Goal: Information Seeking & Learning: Learn about a topic

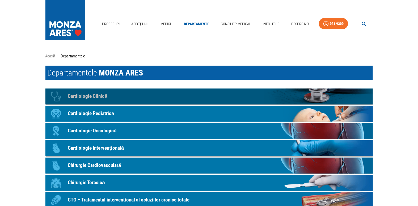
click at [108, 97] on p "Cardiologie Clinică" at bounding box center [88, 96] width 40 height 8
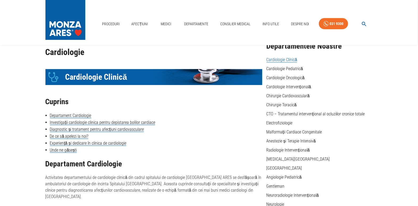
scroll to position [24, 0]
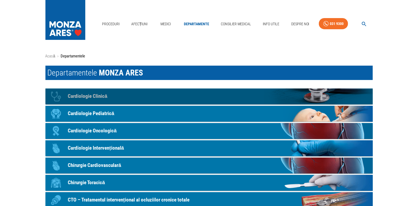
click at [103, 96] on p "Cardiologie Clinică" at bounding box center [88, 96] width 40 height 8
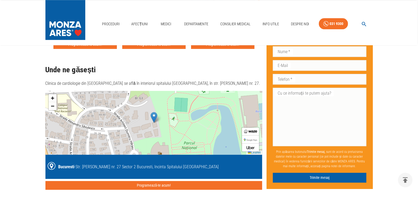
scroll to position [531, 0]
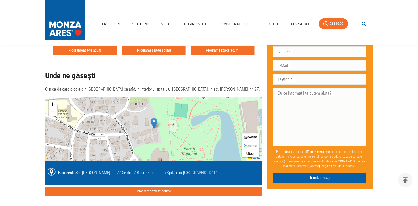
scroll to position [509, 0]
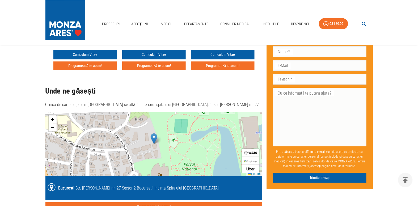
click at [74, 33] on link "Dr. Alexandra Postu" at bounding box center [74, 29] width 43 height 7
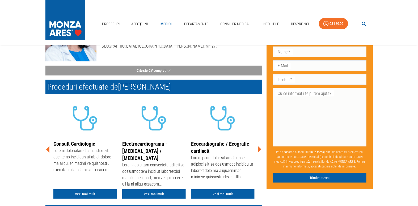
scroll to position [72, 0]
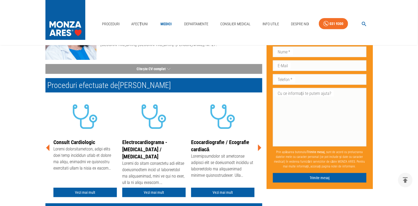
click at [259, 149] on icon at bounding box center [259, 148] width 3 height 7
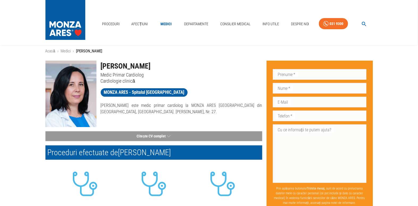
scroll to position [0, 0]
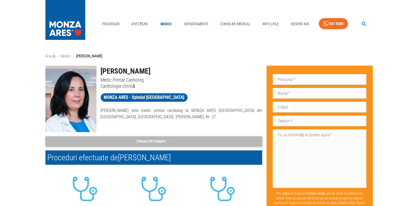
click at [137, 145] on button "Citește CV complet" at bounding box center [153, 141] width 217 height 10
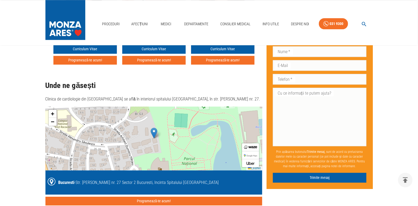
scroll to position [507, 0]
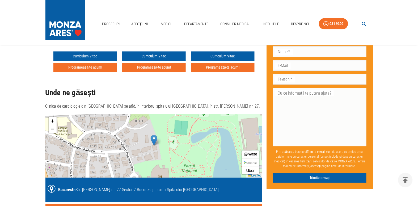
click at [259, 24] on icon at bounding box center [259, 21] width 3 height 7
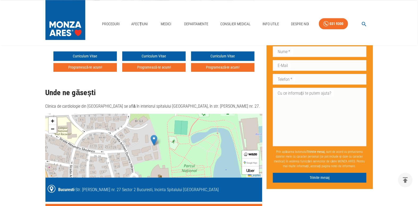
click at [258, 24] on icon at bounding box center [259, 21] width 3 height 7
click at [258, 29] on icon at bounding box center [259, 21] width 16 height 16
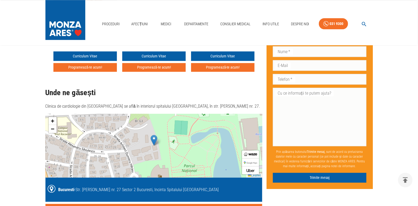
click at [258, 29] on icon at bounding box center [259, 21] width 16 height 16
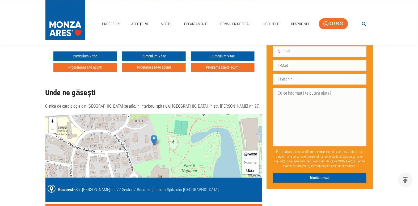
click at [258, 29] on icon at bounding box center [259, 21] width 16 height 16
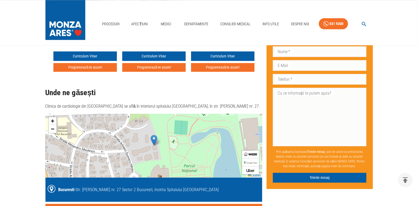
click at [258, 29] on icon at bounding box center [259, 21] width 16 height 16
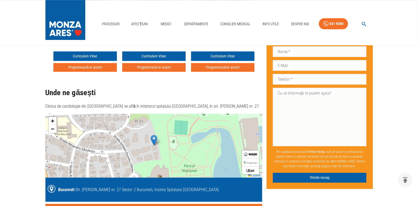
click at [258, 29] on icon at bounding box center [259, 21] width 16 height 16
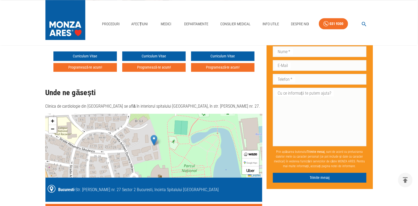
click at [258, 29] on icon at bounding box center [259, 21] width 16 height 16
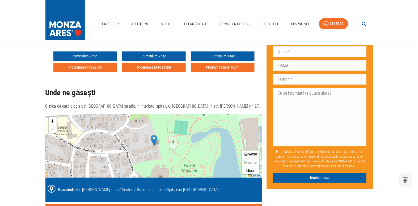
click at [259, 24] on icon at bounding box center [259, 21] width 3 height 7
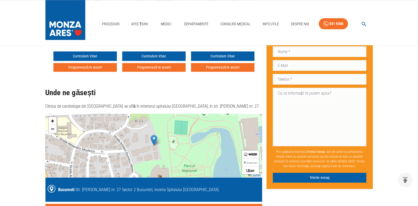
click at [259, 24] on icon at bounding box center [259, 21] width 3 height 7
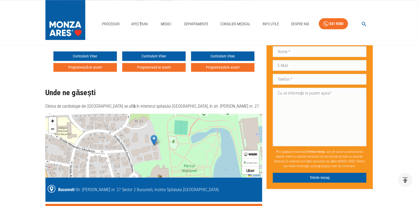
click at [259, 24] on icon at bounding box center [259, 21] width 3 height 7
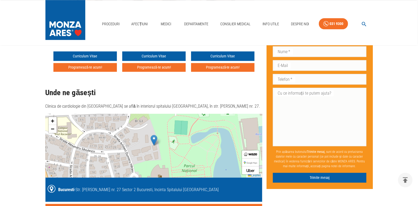
click at [259, 24] on icon at bounding box center [259, 21] width 3 height 7
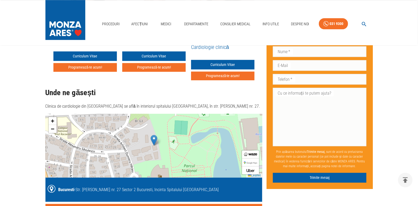
click at [259, 24] on icon at bounding box center [259, 21] width 3 height 7
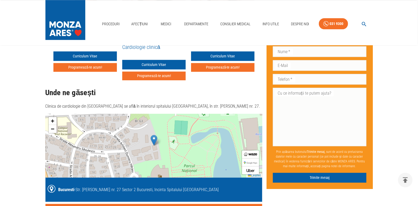
click at [259, 24] on icon at bounding box center [259, 21] width 3 height 7
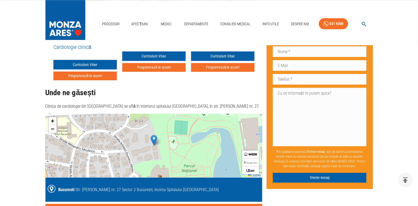
click at [259, 24] on icon at bounding box center [259, 21] width 3 height 7
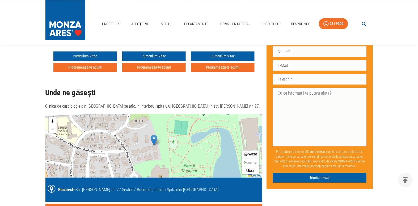
click at [259, 24] on icon at bounding box center [259, 21] width 3 height 7
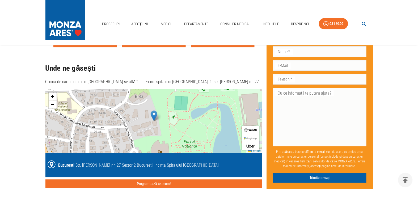
scroll to position [531, 0]
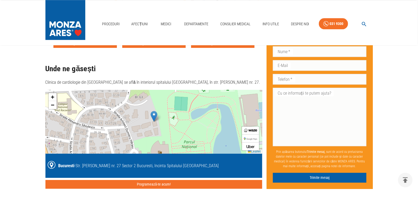
click at [152, 37] on link "Curriculum Vitae" at bounding box center [153, 32] width 63 height 10
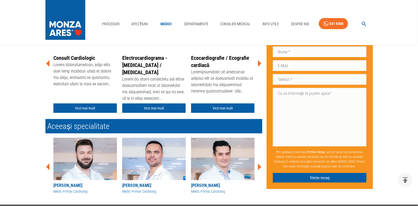
scroll to position [72, 0]
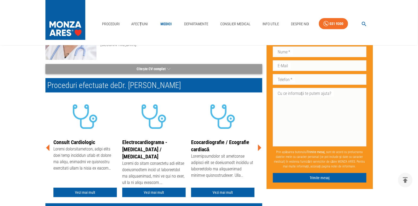
click at [159, 69] on button "Citește CV complet" at bounding box center [153, 69] width 217 height 10
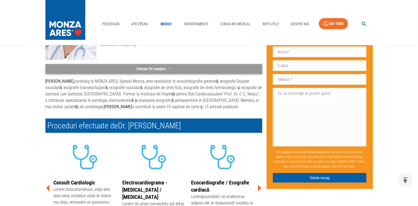
click at [159, 69] on button "Citește CV complet" at bounding box center [153, 69] width 217 height 10
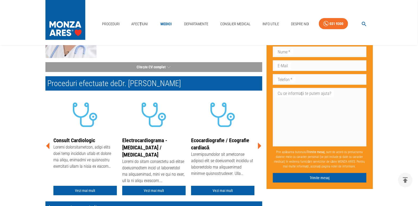
scroll to position [48, 0]
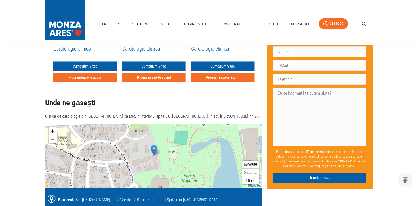
scroll to position [509, 0]
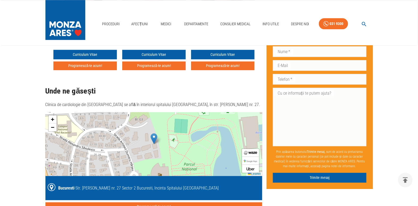
click at [48, 23] on icon at bounding box center [47, 19] width 3 height 7
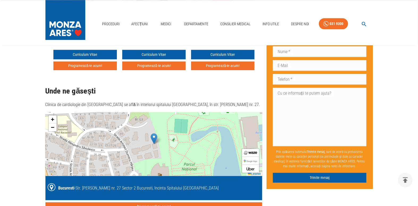
click at [48, 23] on icon at bounding box center [47, 19] width 3 height 7
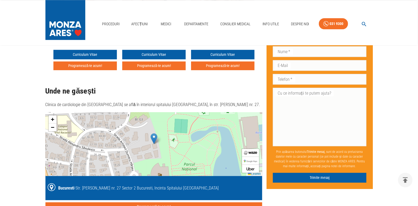
click at [48, 23] on icon at bounding box center [47, 19] width 3 height 7
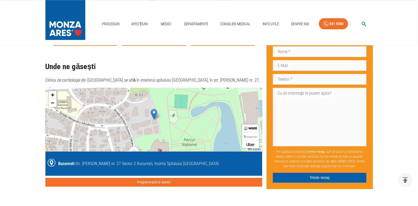
scroll to position [533, 0]
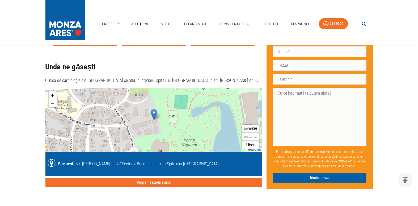
click at [142, 9] on link "Dr. Silviu Ghiorghe" at bounding box center [143, 4] width 43 height 7
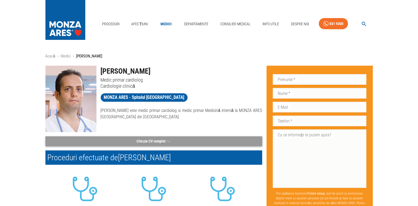
click at [129, 138] on button "Citește CV complet" at bounding box center [153, 141] width 217 height 10
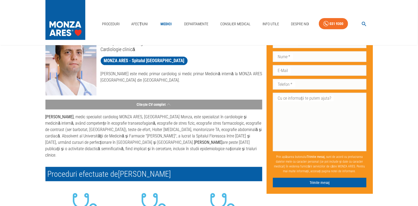
scroll to position [48, 0]
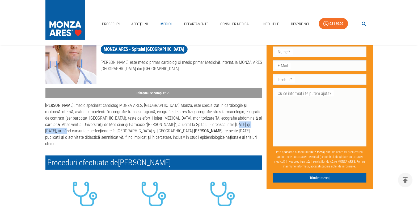
drag, startPoint x: 215, startPoint y: 139, endPoint x: 253, endPoint y: 140, distance: 38.3
click at [253, 140] on p "Dr. Silviu Ghiorghe , medic specialist cardiolog MONZA ARES, Spitalul Monza, es…" at bounding box center [153, 124] width 217 height 45
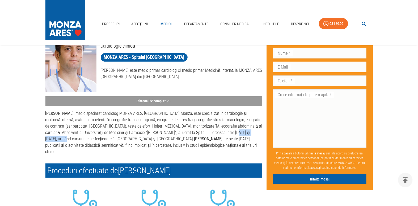
scroll to position [0, 0]
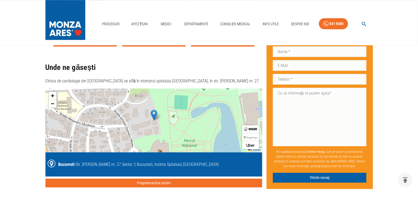
scroll to position [533, 0]
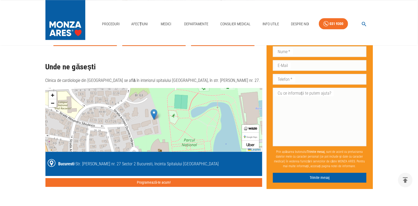
drag, startPoint x: 154, startPoint y: 129, endPoint x: 169, endPoint y: 133, distance: 15.7
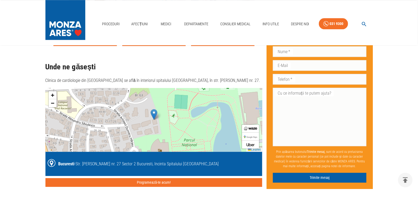
click at [45, 121] on div "Cardiologie Icon Cardiologie Clinică Cuprins Departament Cardiologie Investigaț…" at bounding box center [151, 189] width 221 height 1322
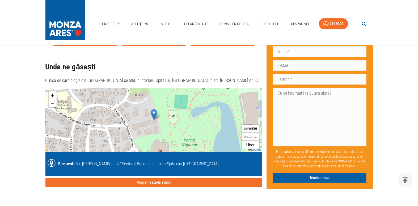
drag, startPoint x: 65, startPoint y: 128, endPoint x: 76, endPoint y: 129, distance: 11.5
click at [76, 9] on link "[PERSON_NAME]" at bounding box center [75, 4] width 43 height 7
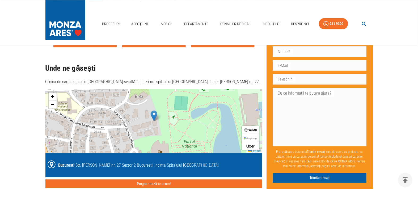
scroll to position [531, 0]
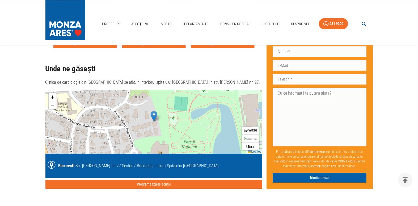
click at [263, 121] on div "Departamentele Noastre Cardiologie Clinică Cardiologie Pediatrică Cardiologie O…" at bounding box center [317, 191] width 111 height 1322
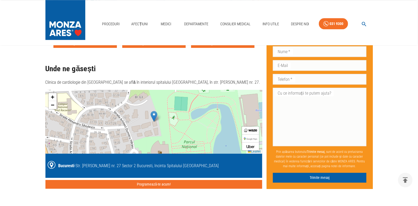
click at [263, 122] on div "Departamentele Noastre Cardiologie Clinică Cardiologie Pediatrică Cardiologie O…" at bounding box center [317, 191] width 111 height 1322
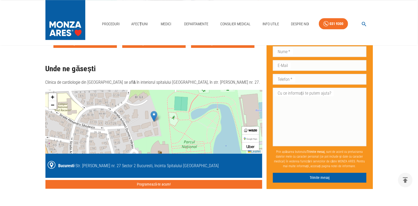
click at [262, 124] on div "Departamentele Noastre Cardiologie Clinică Cardiologie Pediatrică Cardiologie O…" at bounding box center [317, 191] width 111 height 1322
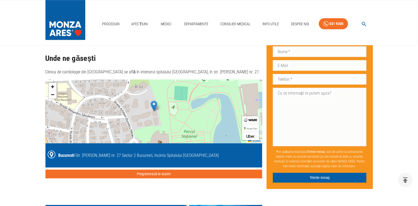
scroll to position [555, 0]
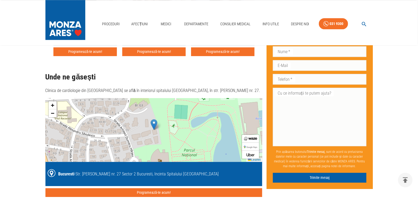
scroll to position [531, 0]
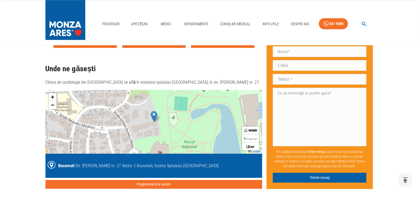
drag, startPoint x: 218, startPoint y: 130, endPoint x: 225, endPoint y: 133, distance: 7.5
click at [225, 11] on link "Dr. Monica Dan" at bounding box center [212, 6] width 43 height 7
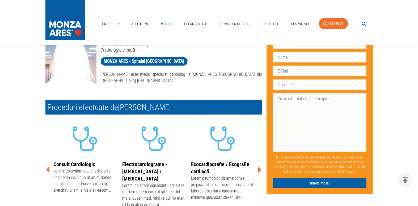
scroll to position [72, 0]
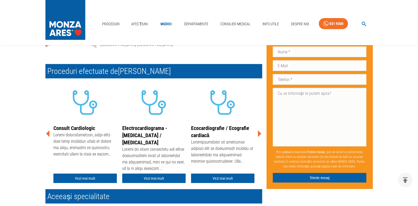
click at [262, 134] on icon at bounding box center [259, 134] width 16 height 16
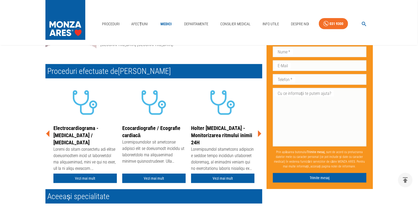
click at [261, 134] on icon at bounding box center [259, 134] width 16 height 16
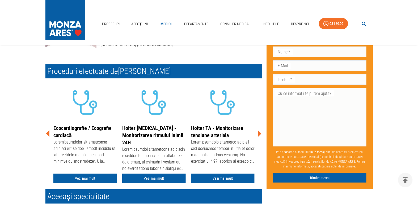
click at [261, 134] on icon at bounding box center [259, 134] width 16 height 16
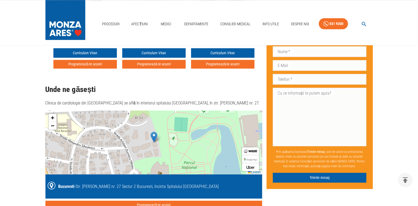
scroll to position [509, 0]
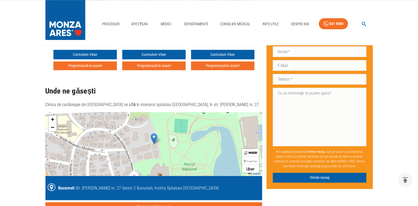
click at [155, 33] on link "Dr. Mihaela Rugină" at bounding box center [143, 29] width 43 height 7
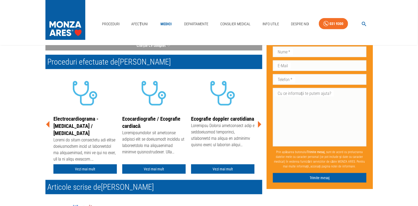
scroll to position [96, 0]
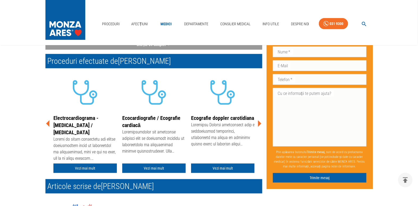
click at [259, 125] on icon at bounding box center [259, 123] width 3 height 7
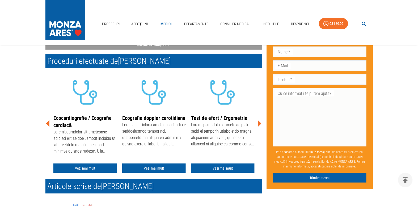
click at [259, 125] on icon at bounding box center [259, 123] width 3 height 7
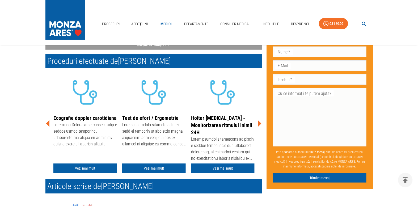
click at [259, 125] on icon at bounding box center [259, 123] width 3 height 7
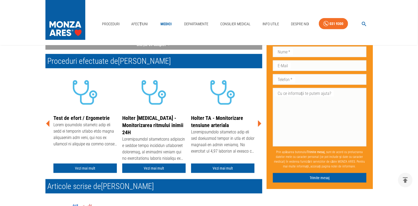
click at [259, 125] on icon at bounding box center [259, 123] width 3 height 7
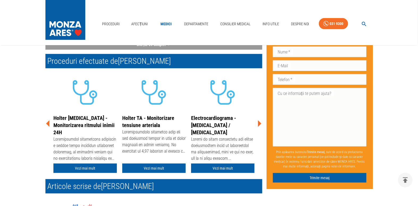
click at [259, 125] on icon at bounding box center [259, 123] width 3 height 7
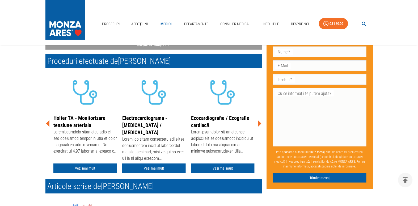
click at [259, 125] on icon at bounding box center [259, 123] width 3 height 7
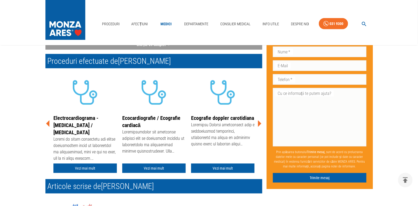
click at [259, 125] on icon at bounding box center [259, 123] width 3 height 7
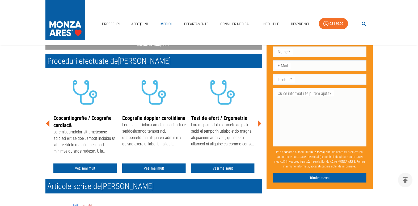
click at [259, 125] on icon at bounding box center [259, 123] width 3 height 7
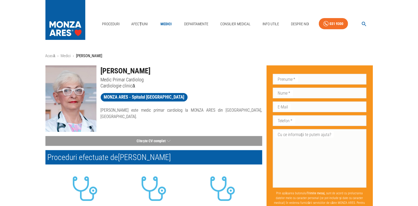
scroll to position [0, 0]
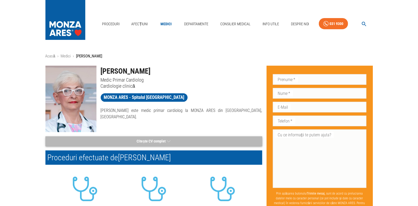
click at [169, 142] on icon "button" at bounding box center [169, 141] width 4 height 7
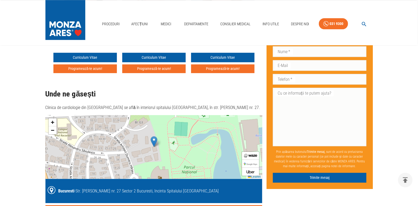
scroll to position [507, 0]
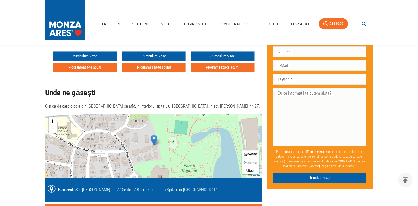
click at [47, 29] on icon at bounding box center [48, 21] width 16 height 16
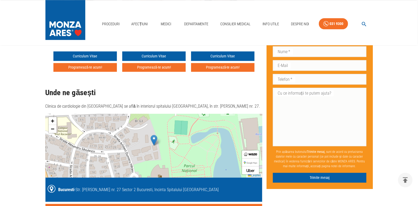
click at [47, 29] on icon at bounding box center [48, 21] width 16 height 16
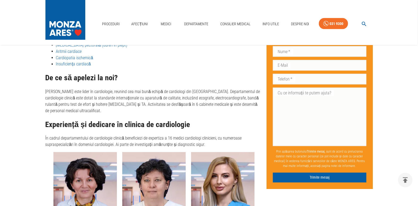
scroll to position [314, 0]
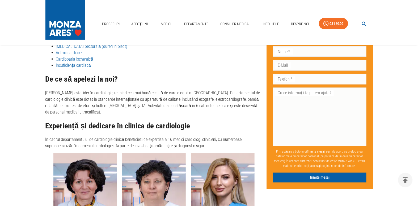
click at [78, 23] on img at bounding box center [65, 18] width 40 height 37
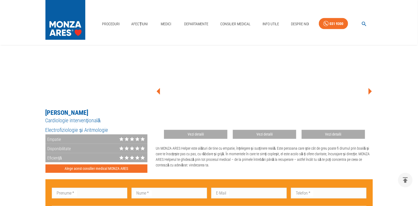
scroll to position [314, 0]
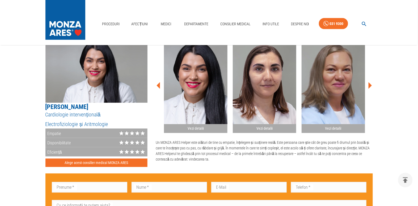
click at [372, 90] on icon at bounding box center [370, 86] width 16 height 16
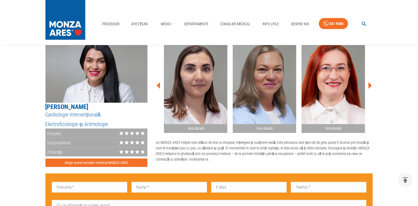
click at [372, 90] on icon at bounding box center [370, 86] width 16 height 16
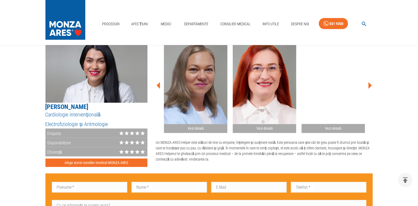
click at [372, 90] on icon at bounding box center [370, 86] width 16 height 16
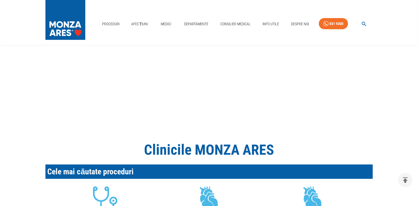
scroll to position [0, 0]
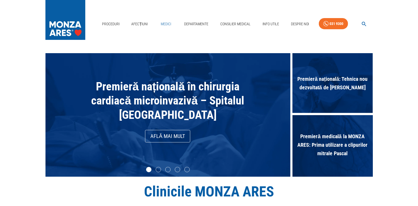
click at [170, 23] on link "Medici" at bounding box center [166, 24] width 17 height 11
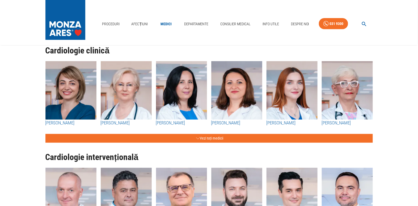
scroll to position [72, 0]
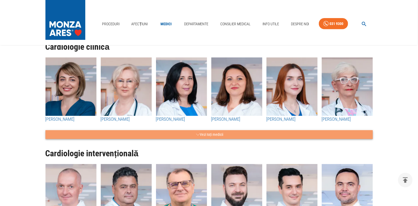
click at [231, 139] on button "Vezi toți medicii" at bounding box center [208, 134] width 327 height 9
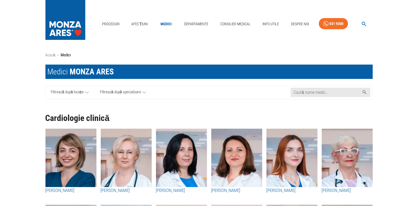
scroll to position [0, 0]
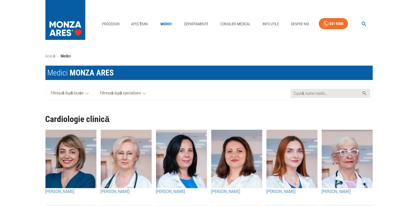
click at [78, 97] on span "Filtrează după locație" at bounding box center [67, 93] width 33 height 7
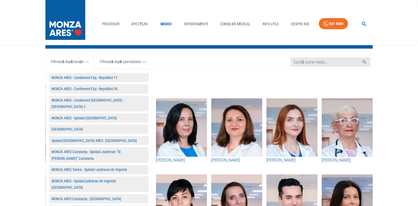
scroll to position [24, 0]
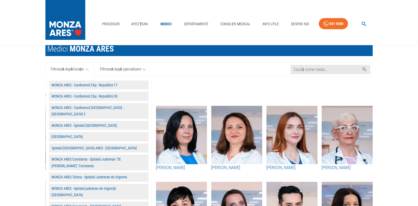
click at [64, 122] on button "MONZA ARES - Spitalul Monza" at bounding box center [98, 125] width 99 height 9
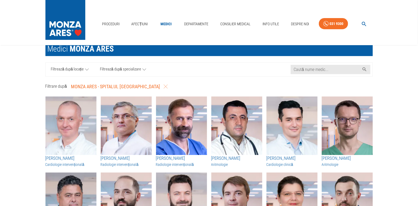
click at [84, 74] on link "Filtrează după locație" at bounding box center [70, 70] width 49 height 14
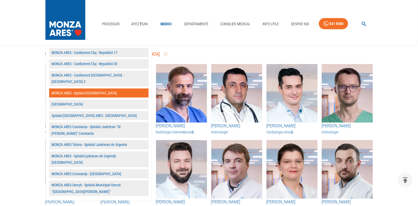
scroll to position [72, 0]
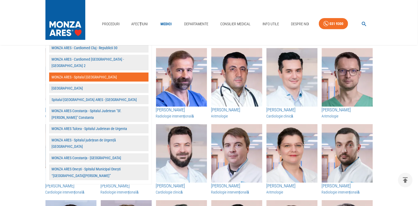
click at [79, 63] on button "MONZA ARES - Cardiomed Cluj - Galați 2" at bounding box center [98, 63] width 99 height 16
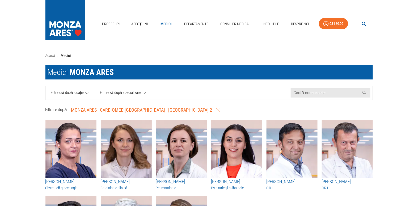
scroll to position [0, 0]
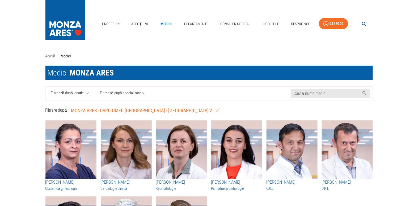
click at [71, 97] on span "Filtrează după locație" at bounding box center [67, 93] width 33 height 7
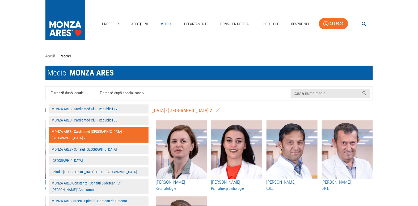
click at [73, 145] on button "MONZA ARES - Spitalul Monza" at bounding box center [98, 149] width 99 height 9
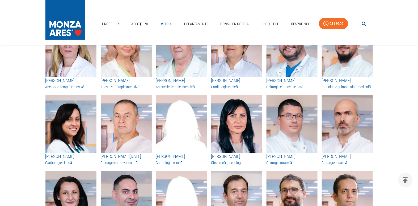
scroll to position [918, 0]
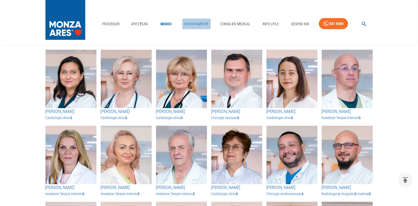
click at [195, 24] on link "Departamente" at bounding box center [196, 24] width 28 height 11
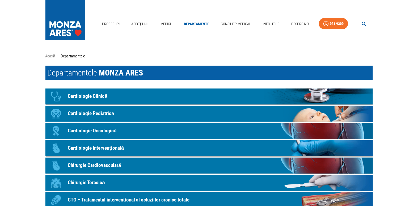
click at [74, 131] on p "Cardiologie Oncologică" at bounding box center [92, 131] width 49 height 8
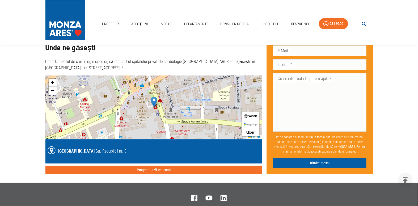
scroll to position [555, 0]
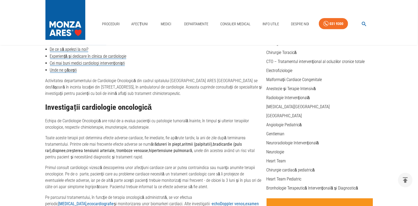
scroll to position [0, 0]
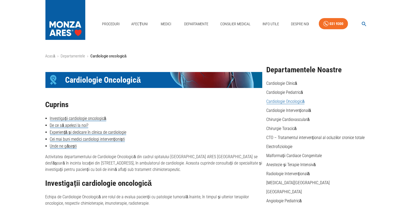
drag, startPoint x: 38, startPoint y: 66, endPoint x: 41, endPoint y: 69, distance: 4.4
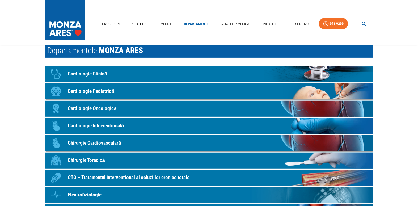
scroll to position [24, 0]
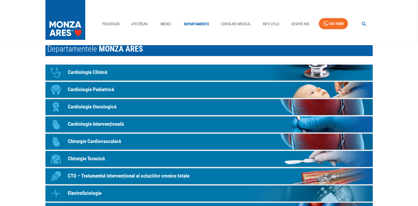
click at [82, 143] on p "Chirurgie Cardiovasculară" at bounding box center [94, 142] width 53 height 8
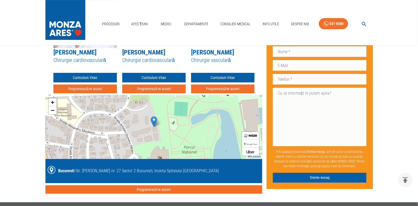
scroll to position [749, 0]
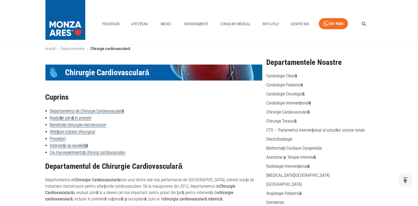
scroll to position [0, 0]
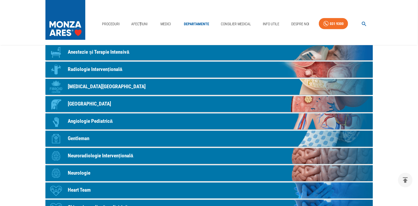
scroll to position [193, 0]
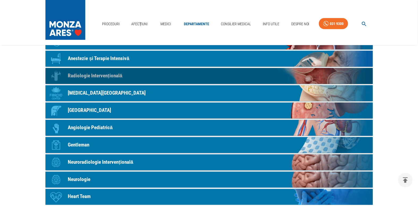
click at [81, 80] on p "Radiologie Intervențională" at bounding box center [95, 76] width 54 height 8
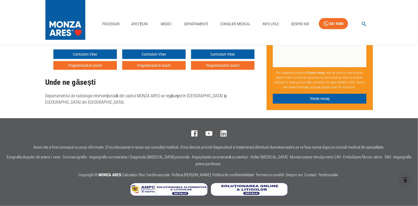
scroll to position [2149, 0]
click at [259, 18] on icon at bounding box center [259, 15] width 3 height 7
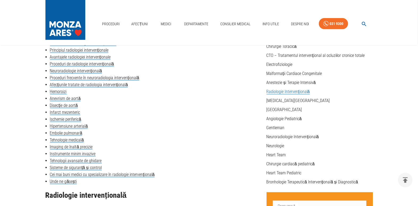
scroll to position [121, 0]
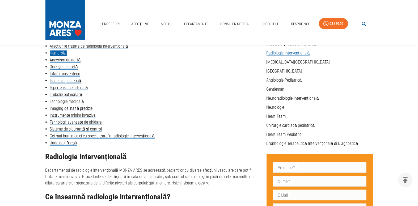
click at [57, 56] on link "Hemoroizi" at bounding box center [58, 52] width 17 height 5
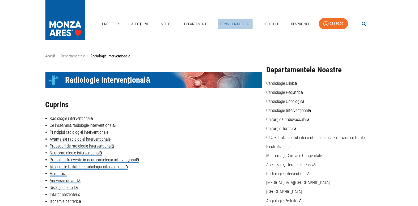
click at [239, 23] on link "Consilier Medical" at bounding box center [235, 24] width 35 height 11
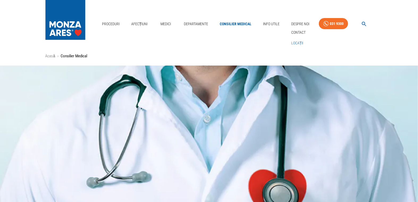
click at [296, 43] on link "Locații" at bounding box center [297, 43] width 14 height 9
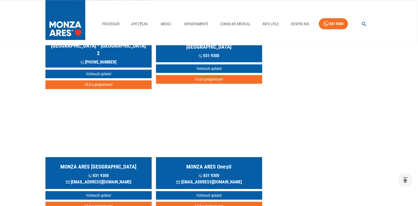
scroll to position [507, 0]
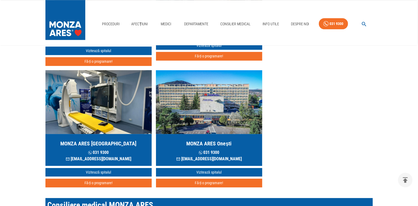
click at [196, 134] on div "MONZA ARES Onești 031 9300 contact@monza-ares.ro" at bounding box center [209, 150] width 106 height 32
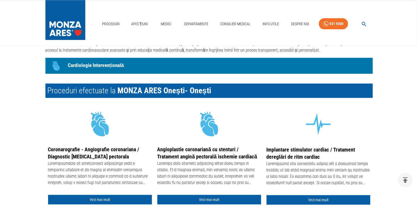
scroll to position [459, 0]
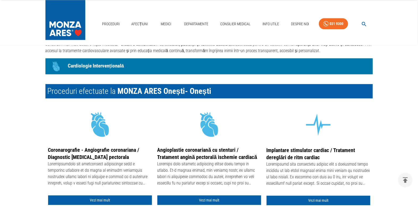
click at [106, 98] on h2 "Proceduri efectuate la MONZA ARES Onești - Onești" at bounding box center [208, 91] width 327 height 14
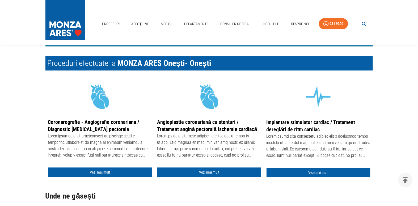
scroll to position [483, 0]
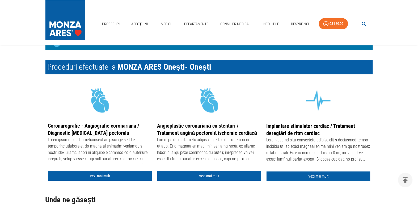
click at [117, 46] on p "Cardiologie Intervențională" at bounding box center [96, 42] width 56 height 8
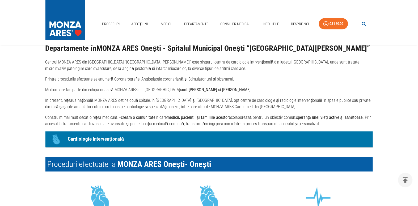
scroll to position [386, 0]
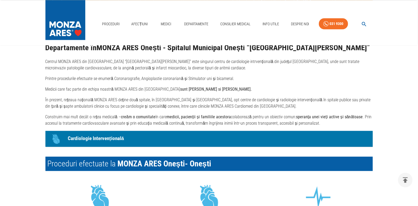
click at [192, 92] on strong "sunt Dr Amin Bazyani si dr Iulian Matei." at bounding box center [215, 89] width 71 height 5
drag, startPoint x: 197, startPoint y: 125, endPoint x: 226, endPoint y: 128, distance: 29.4
click at [226, 92] on strong "sunt Dr Amin Bazyani si dr Iulian Matei." at bounding box center [215, 89] width 71 height 5
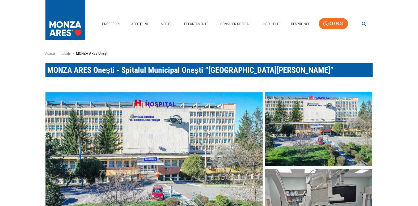
scroll to position [0, 0]
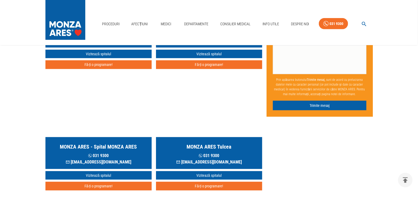
scroll to position [145, 0]
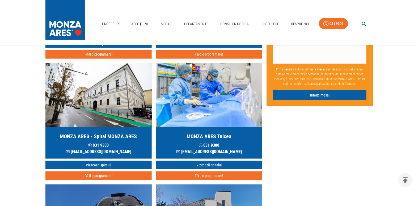
click at [210, 138] on h5 "MONZA ARES Tulcea" at bounding box center [209, 136] width 45 height 7
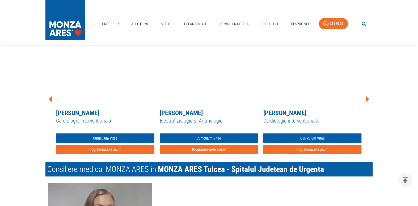
scroll to position [749, 0]
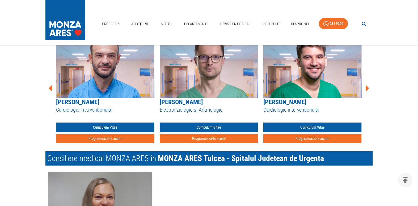
click at [367, 91] on icon at bounding box center [367, 88] width 3 height 7
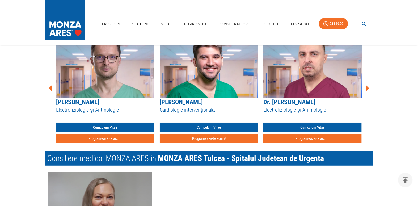
click at [367, 91] on icon at bounding box center [367, 88] width 3 height 7
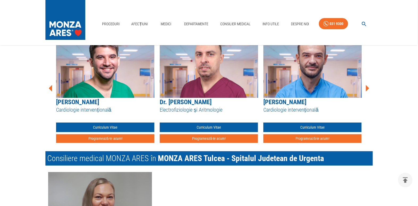
click at [367, 91] on icon at bounding box center [367, 88] width 3 height 7
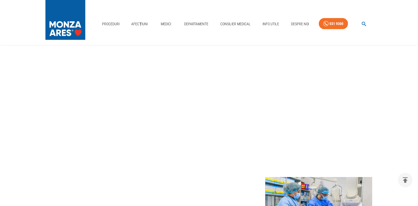
scroll to position [0, 0]
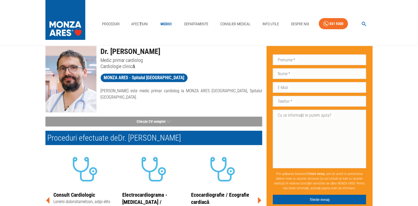
scroll to position [24, 0]
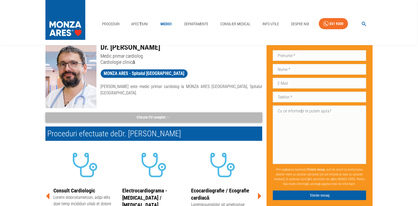
click at [130, 117] on button "Citește CV complet" at bounding box center [153, 117] width 217 height 10
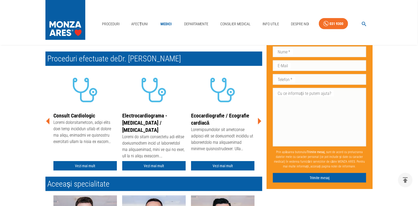
scroll to position [145, 0]
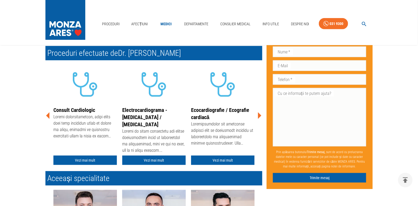
click at [257, 124] on icon at bounding box center [259, 116] width 16 height 16
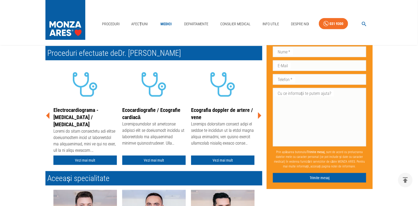
click at [257, 124] on icon at bounding box center [259, 116] width 16 height 16
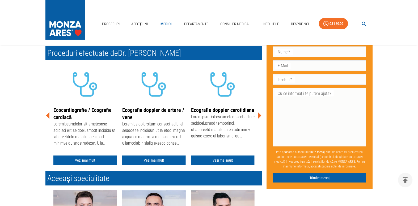
click at [260, 119] on icon at bounding box center [259, 115] width 3 height 7
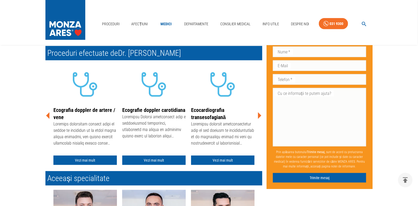
click at [260, 119] on icon at bounding box center [259, 115] width 3 height 7
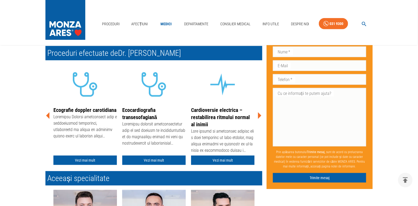
click at [260, 119] on icon at bounding box center [259, 115] width 3 height 7
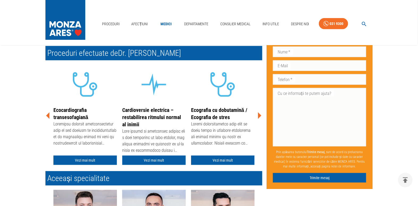
click at [260, 119] on icon at bounding box center [259, 115] width 3 height 7
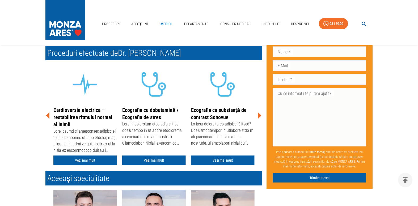
click at [259, 119] on icon at bounding box center [259, 115] width 3 height 7
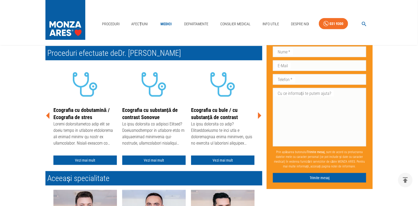
click at [257, 124] on icon at bounding box center [259, 116] width 16 height 16
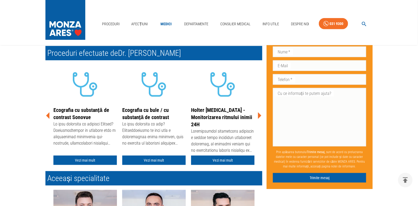
click at [257, 124] on icon at bounding box center [259, 116] width 16 height 16
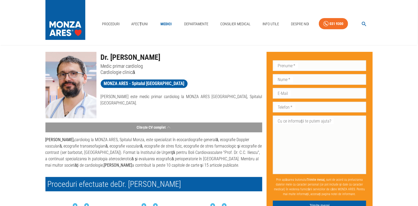
scroll to position [0, 0]
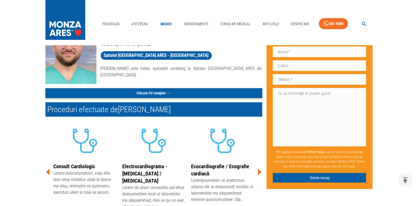
click at [140, 95] on button "Citește CV complet" at bounding box center [153, 93] width 217 height 10
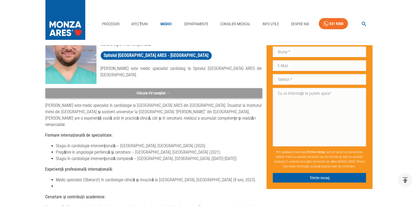
click at [166, 94] on button "Citește CV complet" at bounding box center [153, 93] width 217 height 10
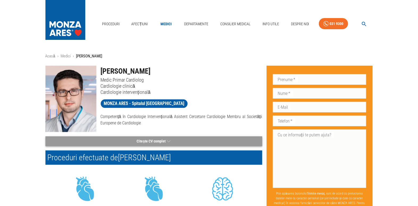
click at [126, 145] on button "Citește CV complet" at bounding box center [153, 141] width 217 height 10
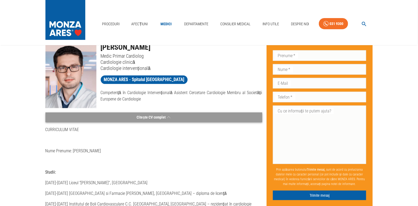
drag, startPoint x: 122, startPoint y: 117, endPoint x: 120, endPoint y: 118, distance: 3.3
click at [122, 117] on button "Citește CV complet" at bounding box center [153, 117] width 217 height 10
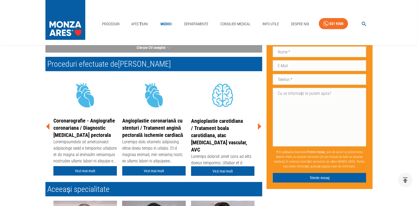
scroll to position [96, 0]
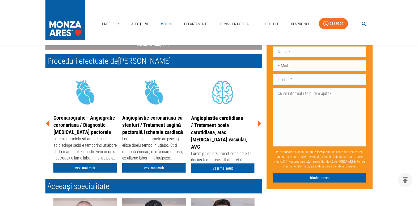
click at [258, 126] on icon at bounding box center [259, 123] width 3 height 7
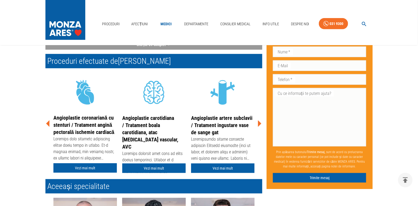
click at [258, 126] on icon at bounding box center [259, 123] width 3 height 7
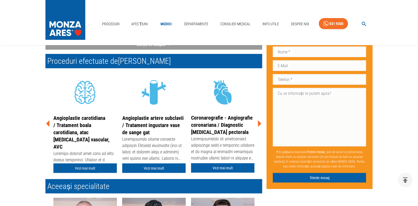
click at [258, 126] on icon at bounding box center [259, 123] width 3 height 7
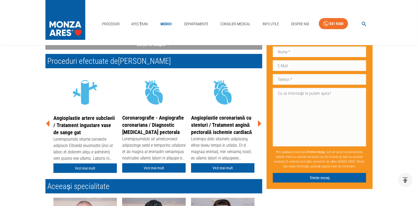
click at [258, 126] on icon at bounding box center [259, 123] width 3 height 7
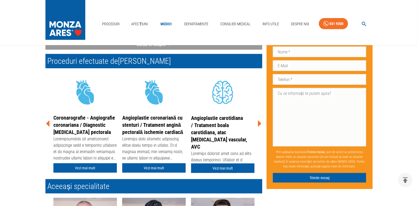
click at [258, 126] on icon at bounding box center [259, 123] width 3 height 7
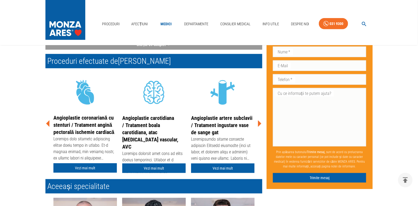
click at [258, 126] on icon at bounding box center [259, 123] width 3 height 7
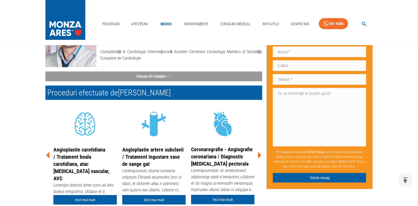
scroll to position [72, 0]
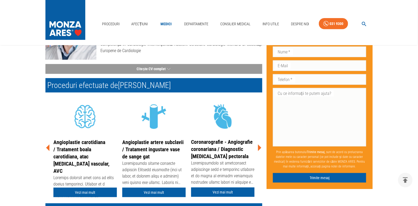
click at [259, 150] on icon at bounding box center [259, 148] width 3 height 7
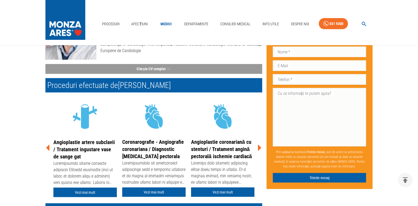
click at [259, 150] on icon at bounding box center [259, 148] width 3 height 7
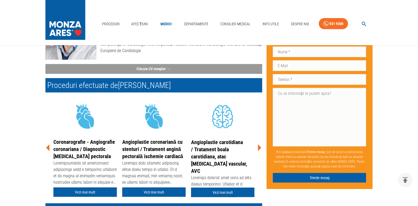
click at [259, 150] on icon at bounding box center [259, 148] width 3 height 7
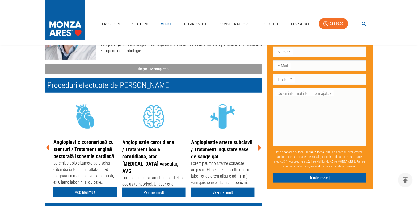
click at [259, 150] on icon at bounding box center [259, 148] width 3 height 7
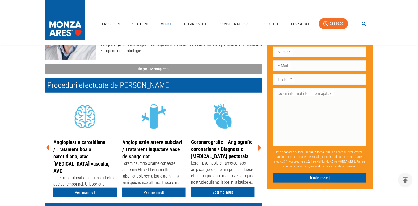
click at [259, 150] on icon at bounding box center [259, 148] width 3 height 7
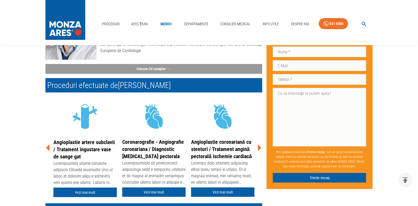
click at [259, 150] on icon at bounding box center [259, 148] width 3 height 7
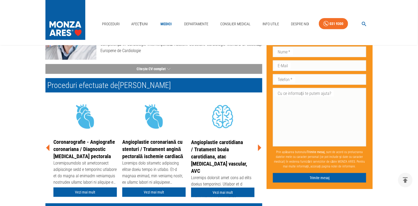
click at [259, 150] on icon at bounding box center [259, 148] width 3 height 7
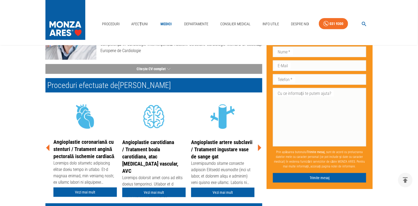
click at [259, 150] on icon at bounding box center [259, 148] width 3 height 7
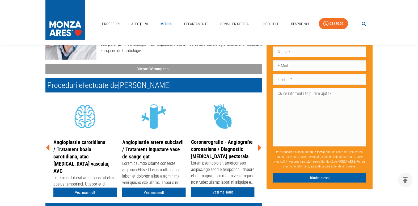
click at [259, 151] on icon at bounding box center [259, 148] width 3 height 7
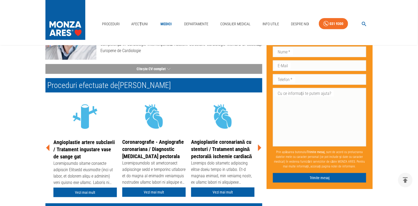
click at [259, 151] on icon at bounding box center [259, 148] width 3 height 7
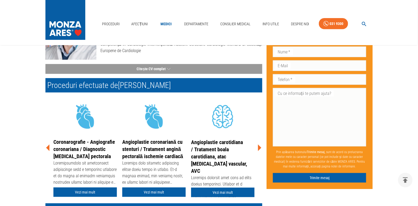
click at [259, 151] on icon at bounding box center [259, 148] width 3 height 7
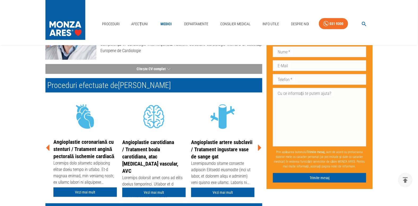
click at [259, 151] on icon at bounding box center [259, 148] width 3 height 7
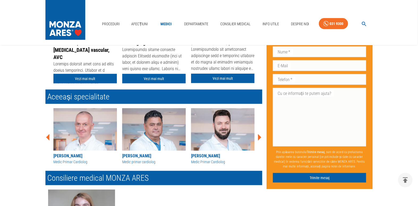
scroll to position [193, 0]
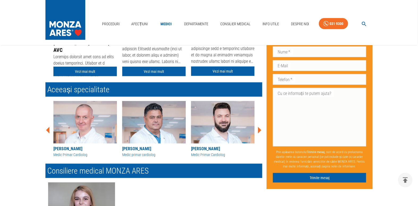
click at [259, 132] on icon at bounding box center [259, 130] width 3 height 7
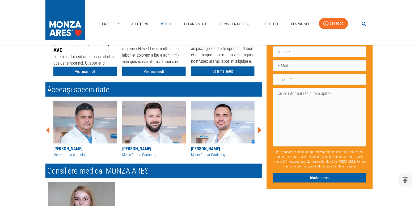
click at [259, 132] on icon at bounding box center [259, 130] width 3 height 7
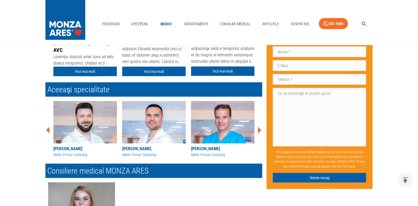
click at [259, 132] on icon at bounding box center [259, 130] width 3 height 7
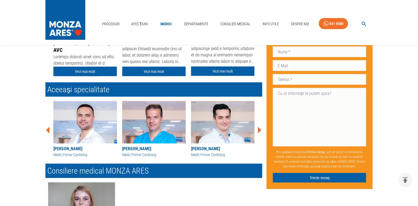
click at [259, 132] on icon at bounding box center [259, 130] width 3 height 7
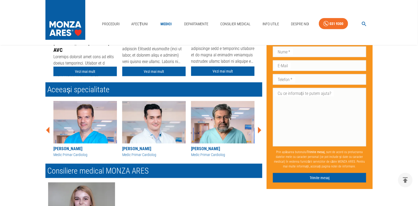
click at [259, 132] on icon at bounding box center [259, 130] width 3 height 7
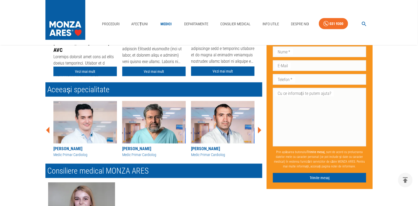
click at [259, 132] on icon at bounding box center [259, 130] width 3 height 7
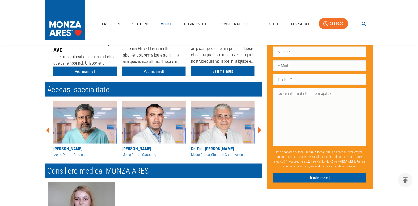
click at [259, 134] on icon at bounding box center [259, 130] width 3 height 7
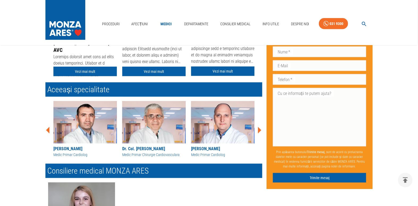
click at [259, 134] on icon at bounding box center [259, 130] width 3 height 7
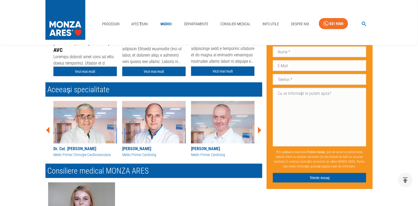
click at [257, 135] on icon at bounding box center [259, 130] width 16 height 16
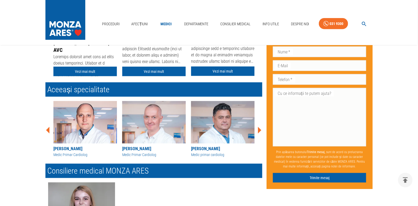
click at [257, 135] on icon at bounding box center [259, 130] width 16 height 16
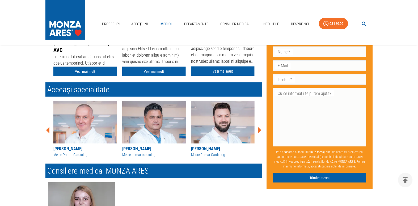
click at [257, 135] on icon at bounding box center [259, 130] width 16 height 16
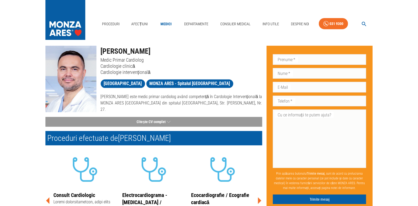
scroll to position [121, 0]
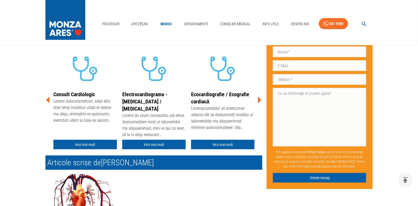
click at [259, 101] on icon at bounding box center [259, 100] width 3 height 7
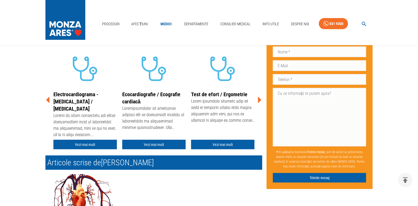
click at [259, 101] on icon at bounding box center [259, 100] width 3 height 7
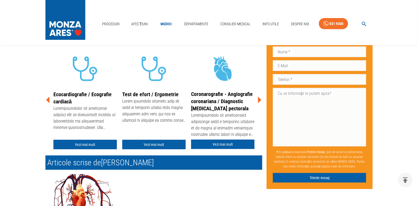
click at [259, 101] on icon at bounding box center [259, 100] width 3 height 7
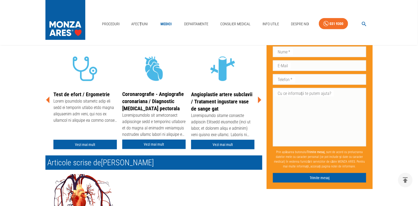
click at [259, 101] on icon at bounding box center [259, 100] width 3 height 7
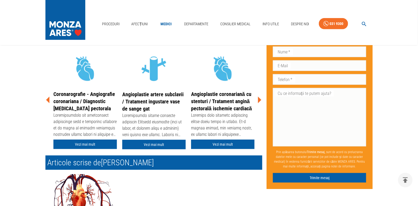
click at [259, 101] on icon at bounding box center [259, 100] width 3 height 7
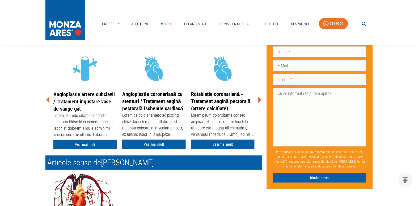
click at [259, 101] on icon at bounding box center [259, 100] width 3 height 7
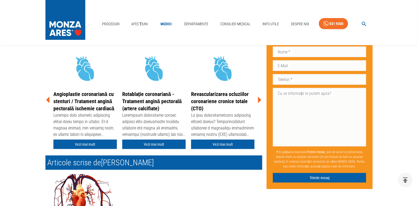
click at [260, 100] on icon at bounding box center [259, 100] width 16 height 16
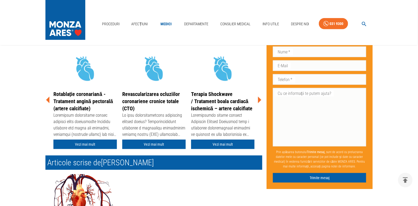
click at [260, 100] on icon at bounding box center [259, 100] width 16 height 16
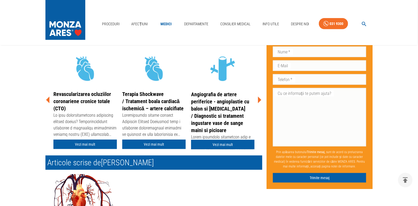
click at [261, 101] on icon at bounding box center [259, 100] width 16 height 16
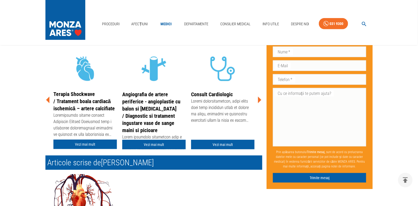
click at [261, 101] on icon at bounding box center [259, 100] width 16 height 16
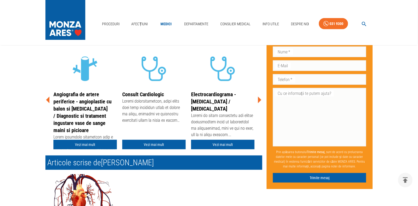
click at [261, 101] on icon at bounding box center [259, 100] width 16 height 16
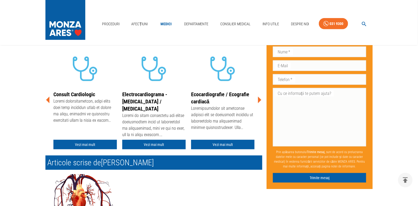
click at [261, 101] on icon at bounding box center [259, 100] width 16 height 16
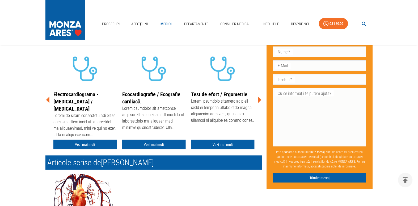
click at [48, 103] on icon at bounding box center [47, 100] width 3 height 7
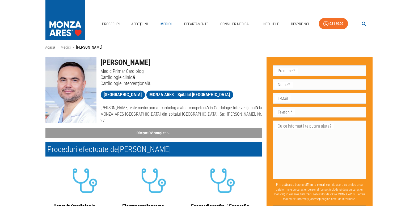
scroll to position [0, 0]
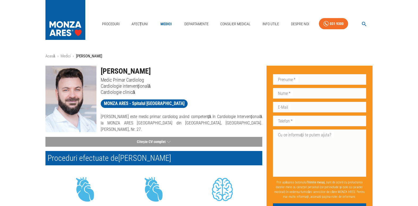
scroll to position [118, 0]
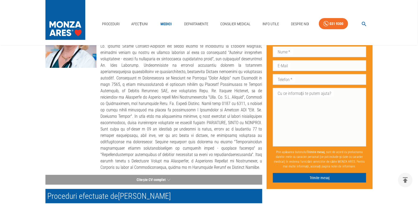
scroll to position [96, 0]
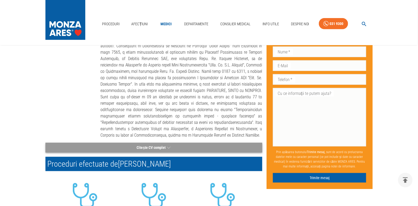
click at [139, 143] on button "Citește CV complet" at bounding box center [153, 148] width 217 height 10
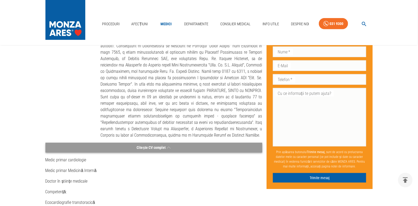
click at [87, 143] on button "Citește CV complet" at bounding box center [153, 148] width 217 height 10
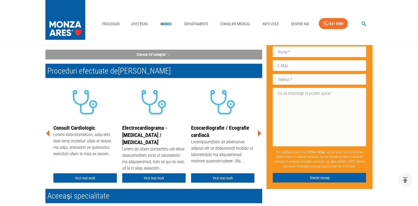
scroll to position [193, 0]
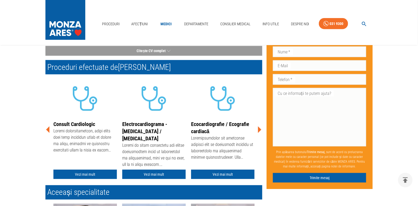
click at [259, 123] on icon at bounding box center [259, 130] width 16 height 16
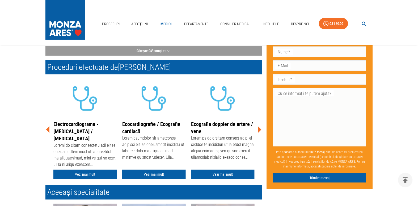
click at [258, 126] on icon at bounding box center [259, 129] width 3 height 7
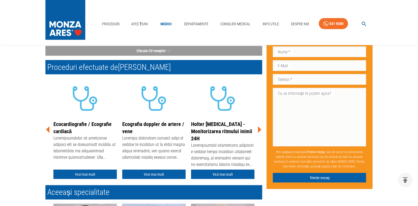
click at [258, 125] on icon at bounding box center [259, 130] width 16 height 16
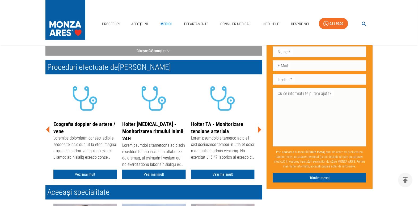
click at [258, 125] on icon at bounding box center [259, 130] width 16 height 16
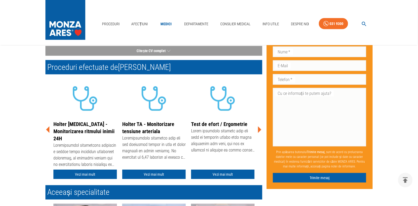
click at [258, 125] on icon at bounding box center [259, 130] width 16 height 16
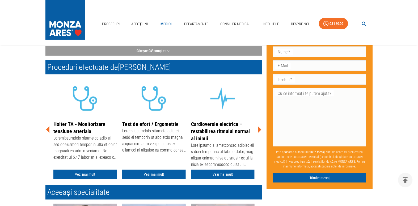
click at [258, 125] on icon at bounding box center [259, 130] width 16 height 16
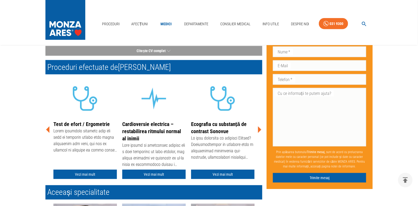
click at [258, 125] on icon at bounding box center [259, 130] width 16 height 16
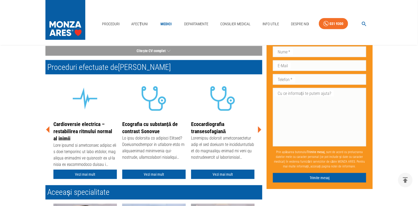
click at [258, 125] on icon at bounding box center [259, 130] width 16 height 16
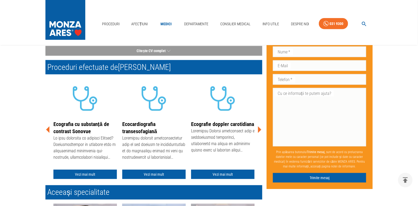
click at [258, 125] on icon at bounding box center [259, 130] width 16 height 16
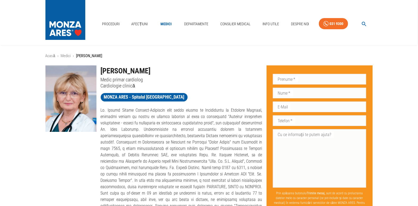
scroll to position [0, 0]
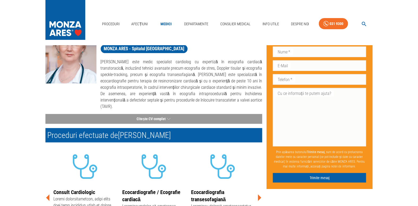
scroll to position [96, 0]
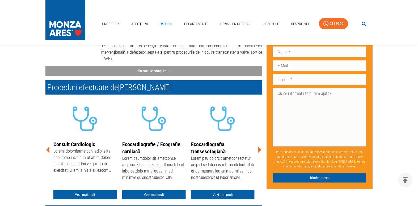
click at [257, 145] on icon at bounding box center [259, 150] width 16 height 16
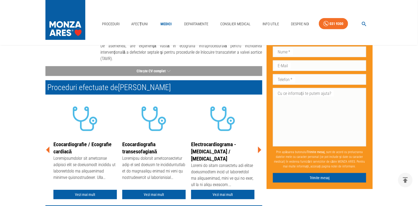
click at [257, 145] on icon at bounding box center [259, 150] width 16 height 16
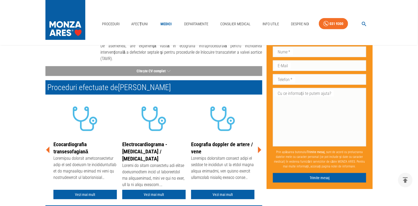
click at [257, 145] on icon at bounding box center [259, 150] width 16 height 16
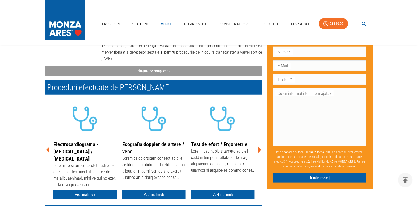
click at [257, 145] on icon at bounding box center [259, 150] width 16 height 16
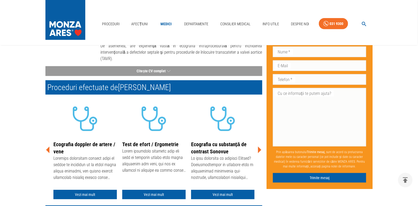
click at [257, 145] on icon at bounding box center [259, 150] width 16 height 16
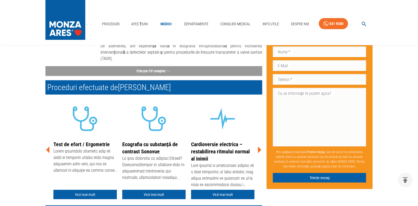
click at [257, 145] on icon at bounding box center [259, 150] width 16 height 16
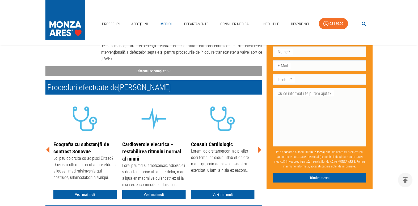
click at [257, 145] on icon at bounding box center [259, 150] width 16 height 16
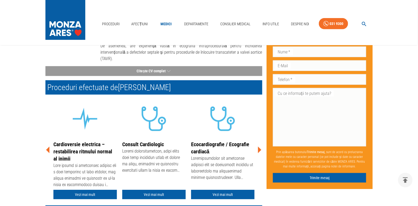
click at [262, 144] on div "Don’t fill this out if you're human: Prenume   * Prenume   * Nume   * Nume   * …" at bounding box center [317, 207] width 111 height 485
click at [261, 144] on icon at bounding box center [259, 150] width 16 height 16
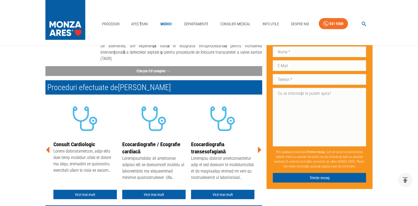
click at [261, 144] on icon at bounding box center [259, 150] width 16 height 16
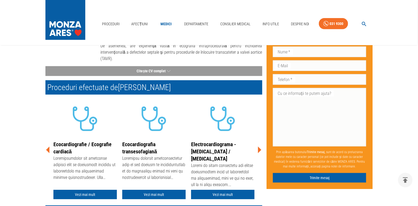
click at [261, 144] on icon at bounding box center [259, 150] width 16 height 16
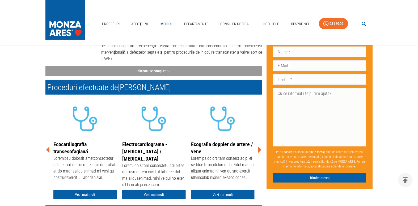
click at [261, 144] on icon at bounding box center [259, 150] width 16 height 16
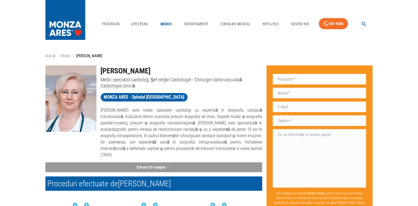
scroll to position [0, 0]
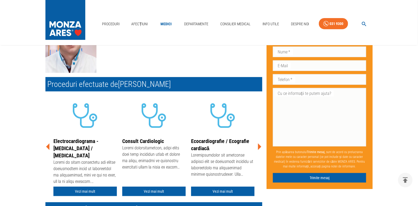
scroll to position [96, 0]
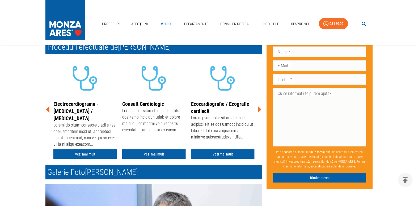
click at [260, 112] on icon at bounding box center [259, 109] width 3 height 7
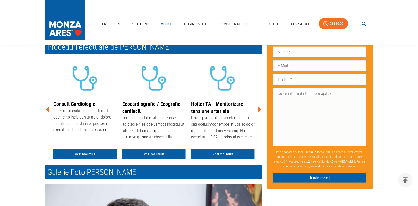
click at [260, 112] on icon at bounding box center [259, 109] width 3 height 7
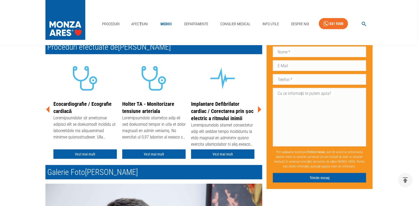
click at [260, 112] on icon at bounding box center [259, 109] width 3 height 7
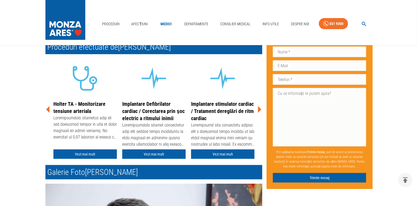
click at [260, 112] on icon at bounding box center [259, 109] width 3 height 7
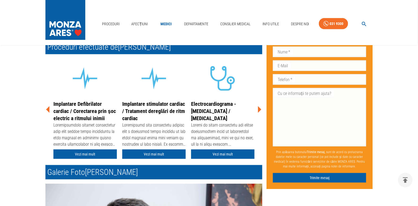
click at [260, 112] on icon at bounding box center [259, 109] width 3 height 7
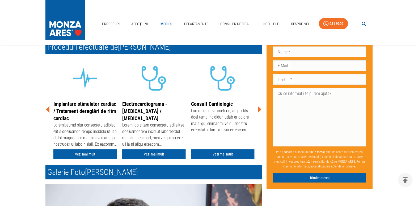
click at [260, 112] on icon at bounding box center [259, 109] width 3 height 7
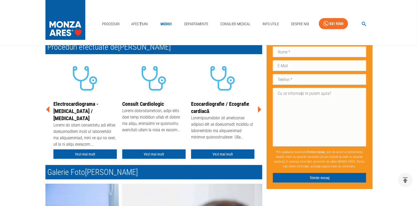
click at [260, 112] on icon at bounding box center [259, 109] width 3 height 7
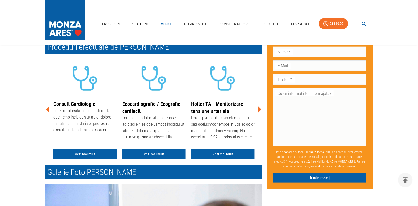
click at [260, 112] on icon at bounding box center [259, 109] width 3 height 7
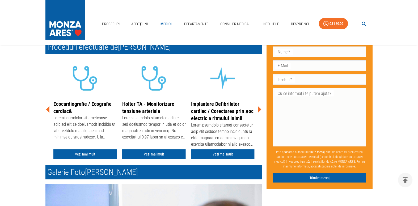
click at [260, 112] on icon at bounding box center [259, 109] width 3 height 7
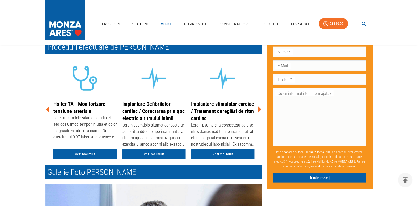
click at [48, 110] on icon at bounding box center [47, 109] width 3 height 7
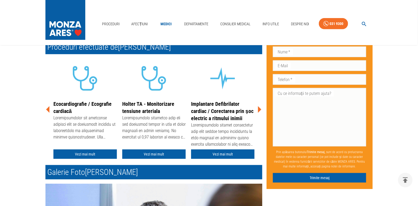
click at [48, 110] on icon at bounding box center [47, 109] width 3 height 7
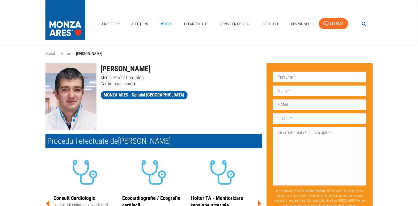
scroll to position [0, 0]
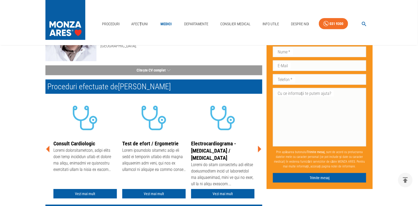
scroll to position [72, 0]
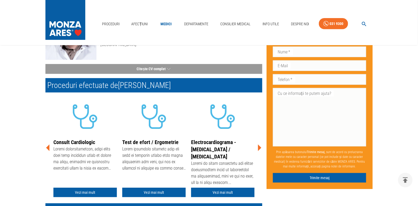
click at [258, 148] on icon at bounding box center [259, 148] width 16 height 16
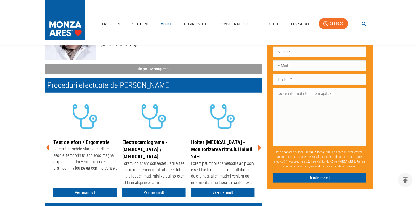
click at [258, 148] on icon at bounding box center [259, 148] width 16 height 16
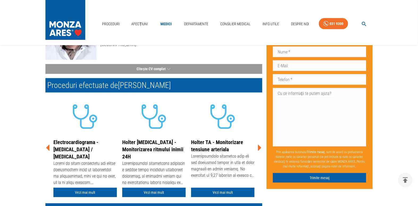
click at [257, 149] on icon at bounding box center [259, 148] width 16 height 16
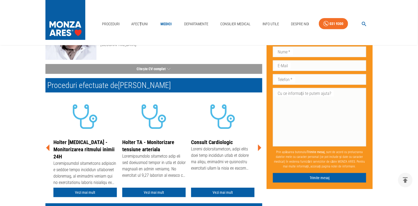
click at [257, 149] on icon at bounding box center [259, 148] width 16 height 16
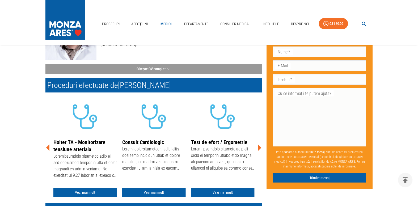
click at [257, 149] on icon at bounding box center [259, 148] width 16 height 16
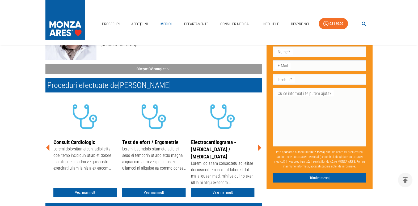
click at [257, 149] on icon at bounding box center [259, 148] width 16 height 16
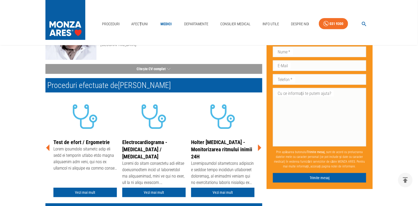
click at [257, 149] on icon at bounding box center [259, 148] width 16 height 16
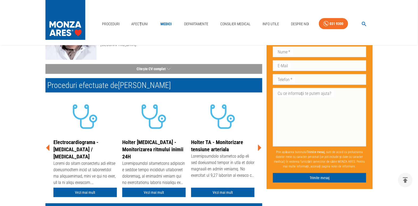
click at [257, 149] on icon at bounding box center [259, 148] width 16 height 16
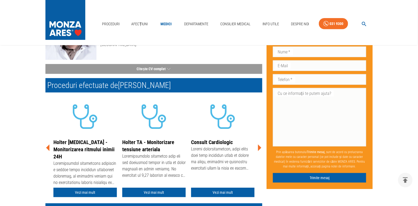
click at [257, 149] on icon at bounding box center [259, 148] width 16 height 16
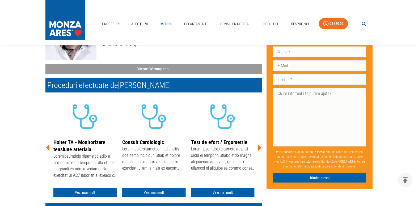
click at [257, 149] on icon at bounding box center [259, 148] width 16 height 16
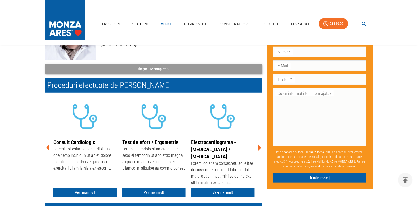
click at [130, 74] on button "Citește CV complet" at bounding box center [153, 69] width 217 height 10
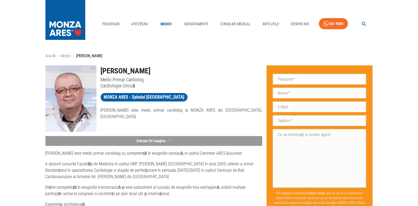
scroll to position [0, 0]
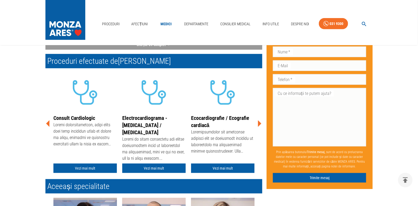
click at [262, 126] on icon at bounding box center [259, 124] width 16 height 16
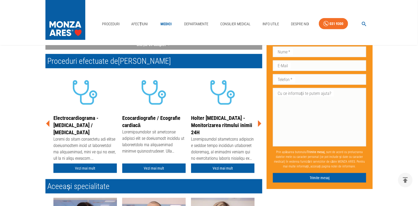
click at [262, 126] on icon at bounding box center [259, 124] width 16 height 16
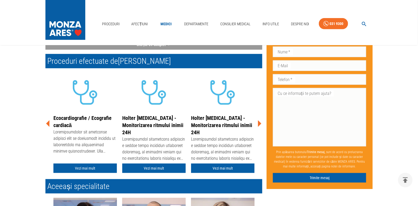
click at [262, 126] on icon at bounding box center [259, 124] width 16 height 16
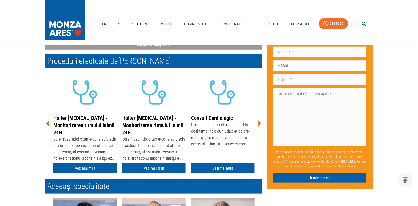
click at [262, 126] on icon at bounding box center [259, 124] width 16 height 16
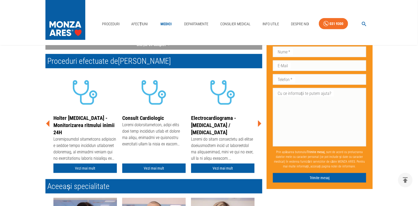
click at [262, 126] on icon at bounding box center [259, 124] width 16 height 16
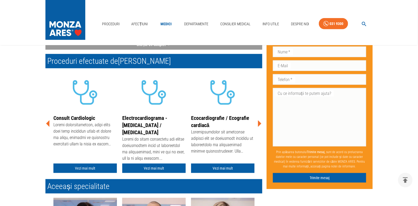
click at [262, 126] on icon at bounding box center [259, 124] width 16 height 16
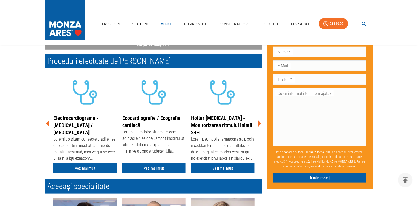
click at [262, 126] on icon at bounding box center [259, 124] width 16 height 16
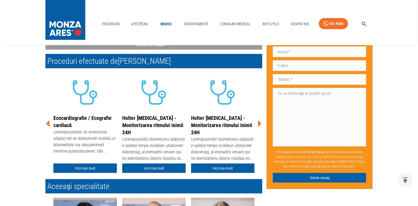
click at [262, 126] on icon at bounding box center [259, 124] width 16 height 16
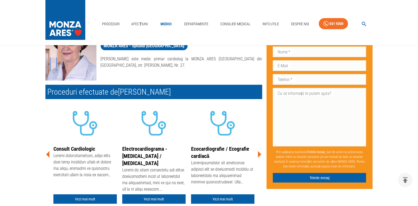
scroll to position [72, 0]
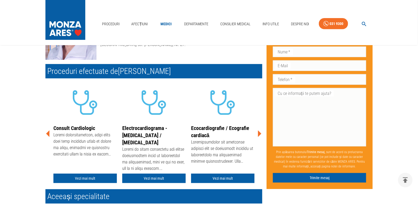
click at [260, 137] on icon at bounding box center [259, 134] width 16 height 16
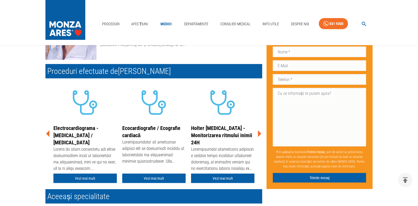
click at [260, 137] on icon at bounding box center [259, 134] width 16 height 16
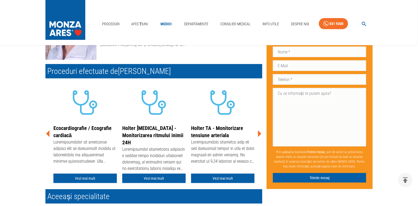
click at [260, 137] on icon at bounding box center [259, 134] width 16 height 16
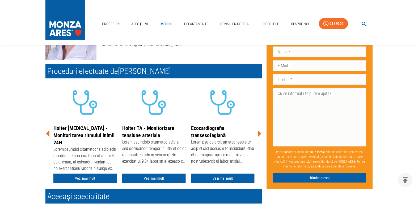
click at [260, 137] on icon at bounding box center [259, 134] width 16 height 16
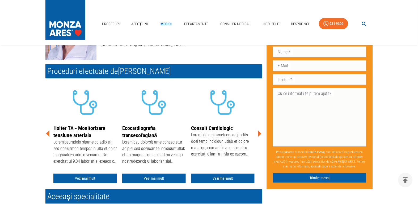
click at [260, 137] on icon at bounding box center [259, 134] width 16 height 16
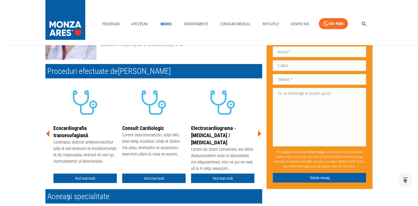
click at [260, 137] on icon at bounding box center [259, 134] width 16 height 16
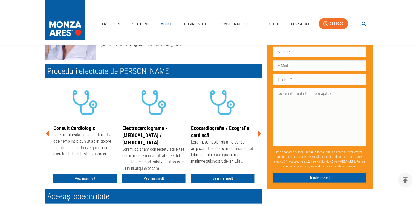
click at [260, 137] on icon at bounding box center [259, 134] width 16 height 16
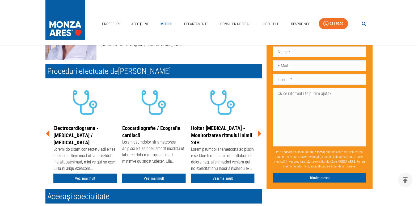
click at [260, 137] on icon at bounding box center [259, 134] width 16 height 16
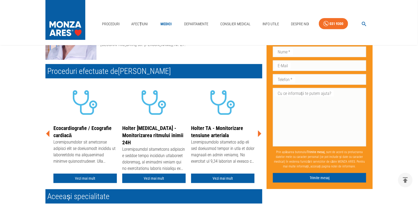
click at [260, 137] on icon at bounding box center [259, 134] width 16 height 16
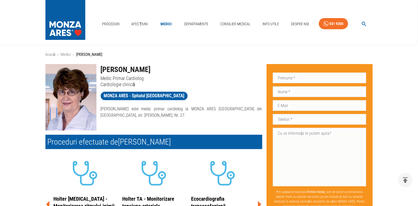
scroll to position [0, 0]
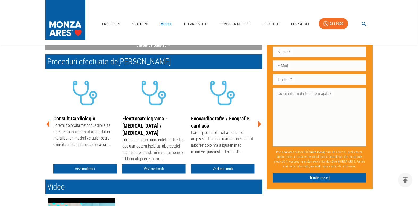
scroll to position [96, 0]
click at [260, 127] on icon at bounding box center [259, 124] width 3 height 7
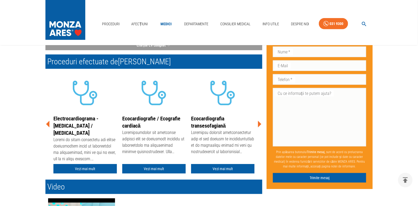
click at [260, 127] on icon at bounding box center [259, 124] width 3 height 7
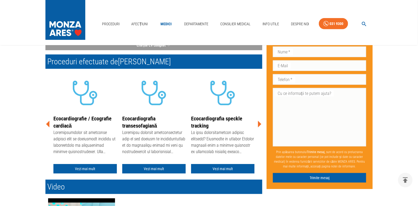
click at [260, 127] on icon at bounding box center [259, 124] width 3 height 7
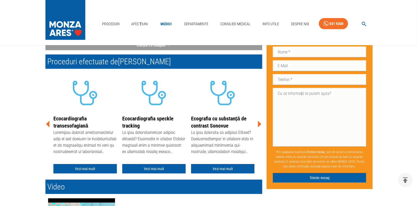
click at [260, 127] on icon at bounding box center [259, 124] width 3 height 7
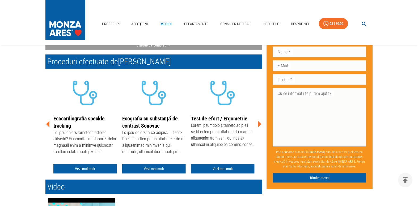
click at [260, 127] on icon at bounding box center [259, 124] width 3 height 7
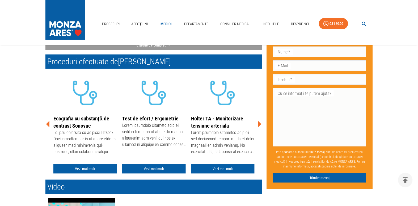
click at [260, 127] on icon at bounding box center [259, 124] width 3 height 7
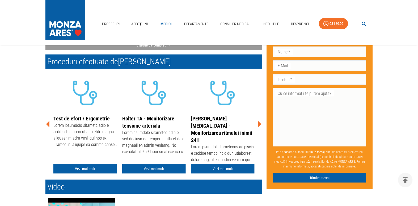
click at [260, 127] on icon at bounding box center [259, 124] width 3 height 7
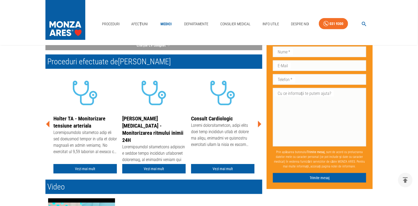
click at [260, 127] on icon at bounding box center [259, 124] width 3 height 7
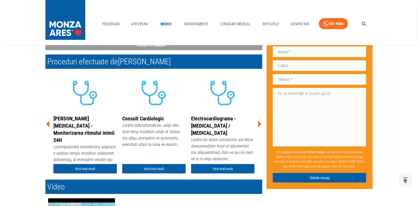
click at [260, 127] on icon at bounding box center [259, 124] width 3 height 7
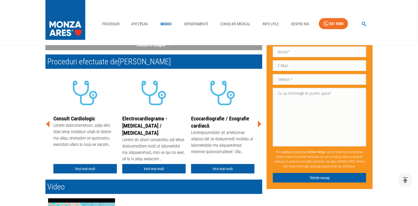
click at [260, 127] on icon at bounding box center [259, 124] width 3 height 7
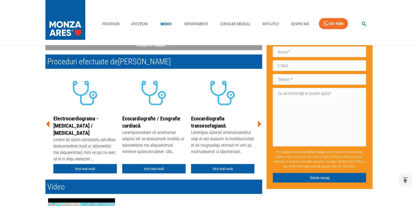
click at [260, 127] on icon at bounding box center [259, 124] width 3 height 7
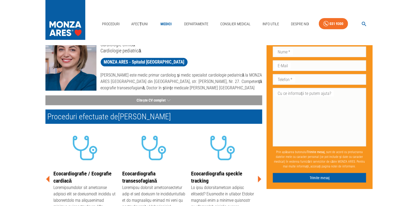
scroll to position [0, 0]
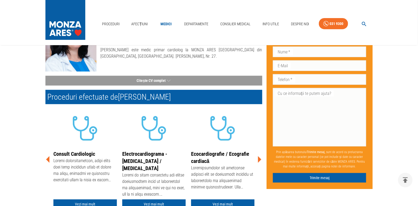
scroll to position [72, 0]
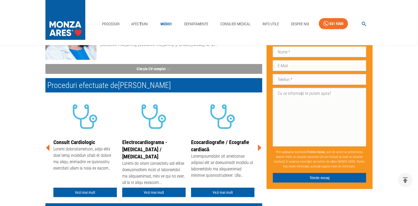
click at [259, 151] on icon at bounding box center [259, 148] width 3 height 7
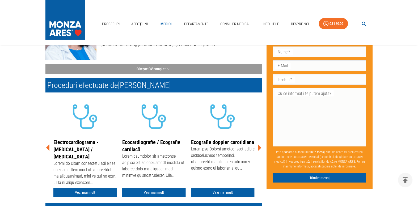
click at [259, 151] on icon at bounding box center [259, 148] width 3 height 7
click at [257, 150] on icon at bounding box center [259, 148] width 16 height 16
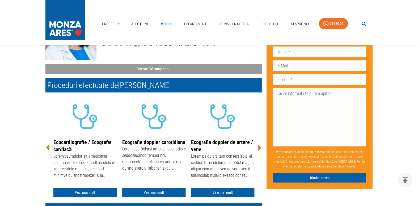
click at [257, 150] on icon at bounding box center [259, 148] width 16 height 16
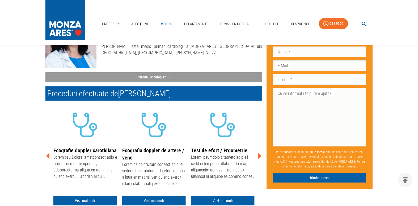
scroll to position [24, 0]
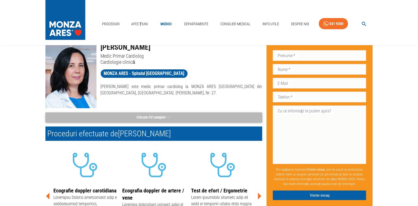
click at [177, 117] on button "Citește CV complet" at bounding box center [153, 117] width 217 height 10
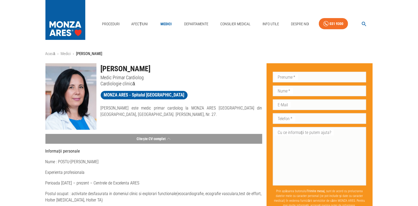
scroll to position [0, 0]
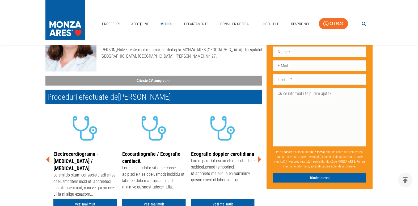
scroll to position [72, 0]
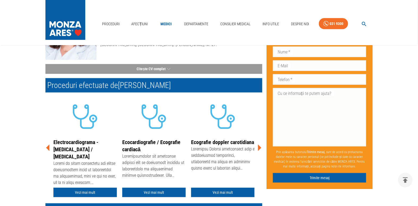
click at [260, 151] on icon at bounding box center [259, 148] width 3 height 7
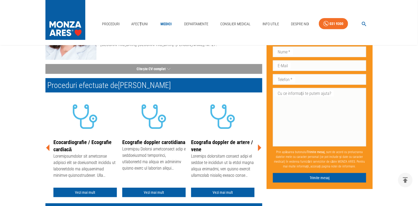
click at [260, 153] on icon at bounding box center [259, 148] width 16 height 16
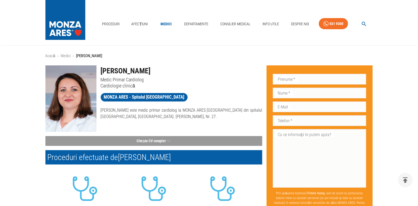
scroll to position [0, 0]
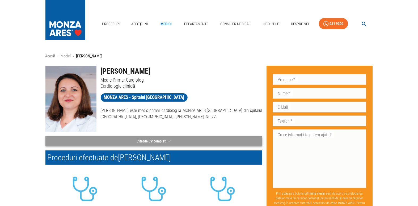
click at [119, 141] on button "Citește CV complet" at bounding box center [153, 141] width 217 height 10
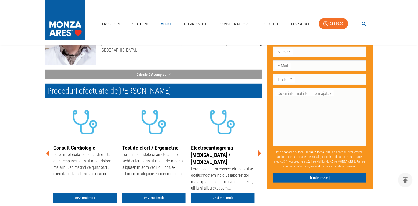
scroll to position [72, 0]
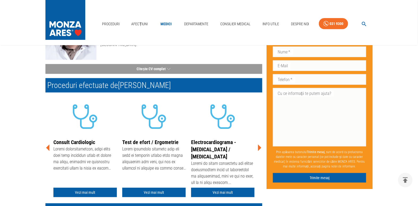
click at [261, 152] on icon at bounding box center [259, 148] width 16 height 16
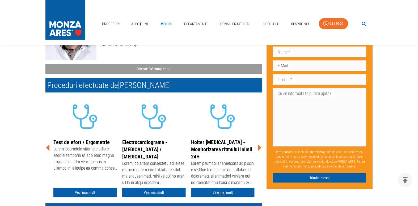
click at [261, 152] on icon at bounding box center [259, 148] width 16 height 16
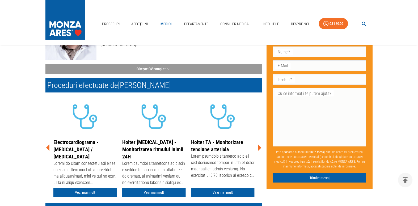
click at [261, 152] on icon at bounding box center [259, 148] width 16 height 16
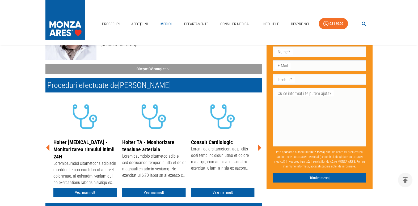
click at [261, 152] on icon at bounding box center [259, 148] width 16 height 16
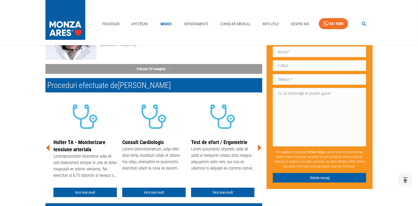
click at [261, 152] on icon at bounding box center [259, 148] width 16 height 16
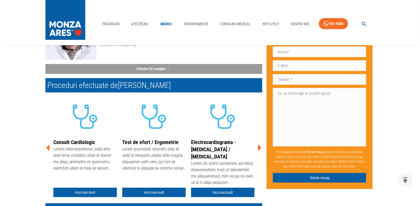
click at [261, 152] on icon at bounding box center [259, 148] width 16 height 16
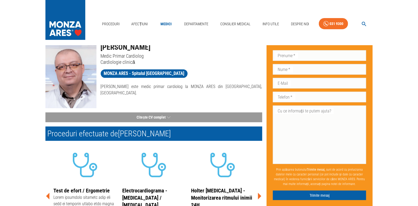
scroll to position [0, 0]
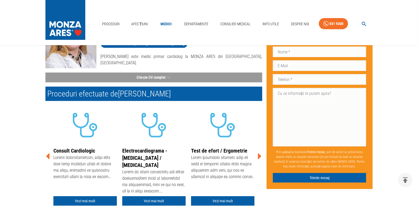
scroll to position [96, 0]
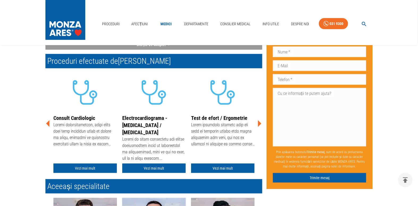
click at [260, 124] on icon at bounding box center [259, 124] width 16 height 16
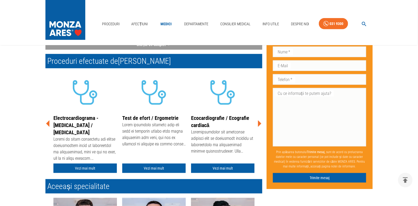
click at [260, 124] on icon at bounding box center [259, 124] width 16 height 16
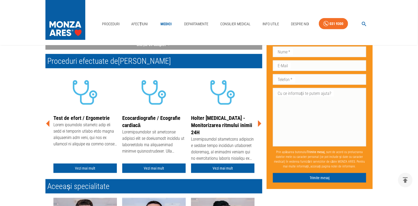
click at [260, 124] on icon at bounding box center [259, 124] width 16 height 16
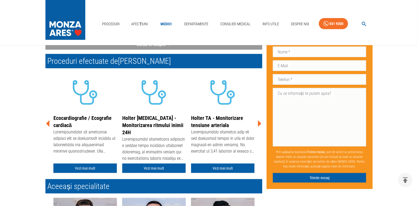
click at [260, 124] on icon at bounding box center [259, 124] width 16 height 16
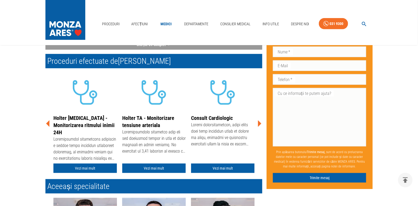
click at [260, 124] on icon at bounding box center [259, 124] width 16 height 16
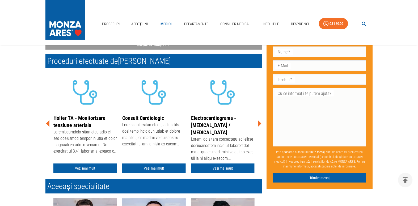
click at [260, 124] on icon at bounding box center [259, 124] width 16 height 16
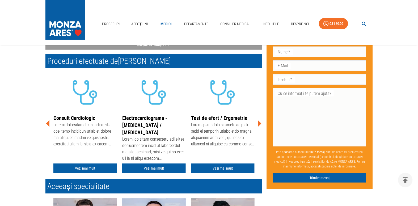
click at [260, 124] on icon at bounding box center [259, 124] width 16 height 16
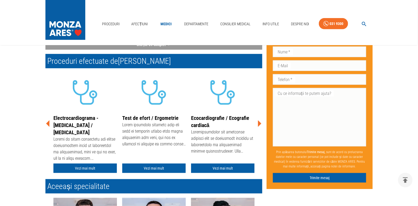
click at [260, 124] on icon at bounding box center [259, 124] width 16 height 16
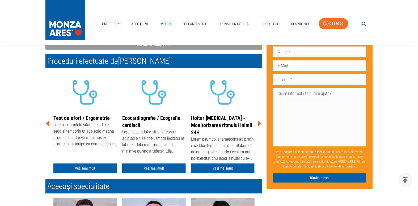
click at [260, 124] on icon at bounding box center [259, 124] width 16 height 16
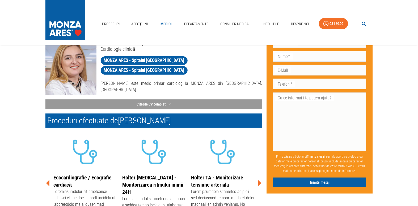
scroll to position [0, 0]
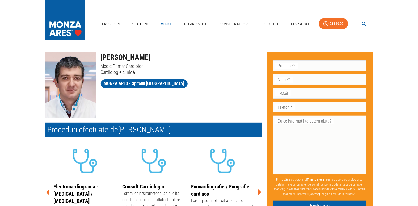
scroll to position [48, 0]
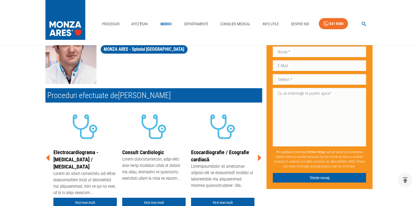
click at [257, 157] on icon at bounding box center [259, 158] width 16 height 16
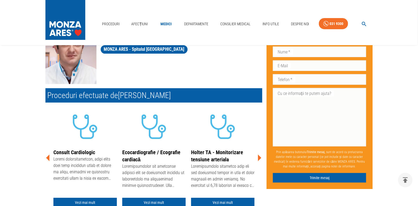
click at [257, 157] on icon at bounding box center [259, 158] width 16 height 16
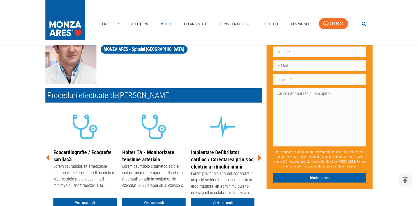
click at [257, 157] on icon at bounding box center [259, 158] width 16 height 16
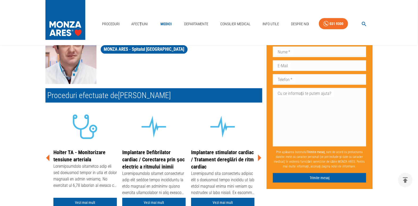
click at [257, 157] on icon at bounding box center [259, 158] width 16 height 16
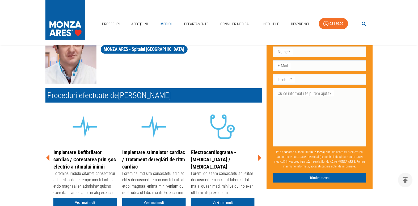
click at [257, 157] on icon at bounding box center [259, 158] width 16 height 16
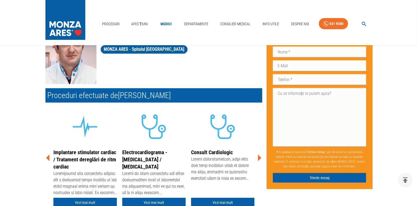
click at [256, 158] on icon at bounding box center [259, 158] width 16 height 16
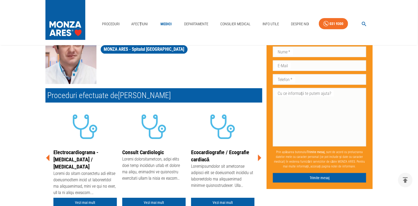
click at [256, 158] on icon at bounding box center [259, 158] width 16 height 16
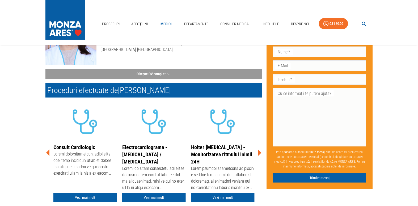
scroll to position [72, 0]
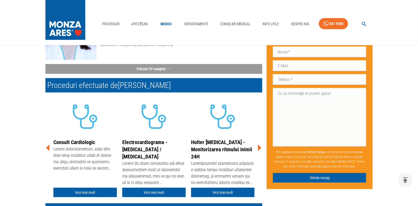
click at [257, 150] on icon at bounding box center [259, 148] width 16 height 16
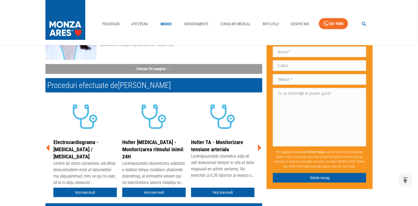
click at [257, 150] on icon at bounding box center [259, 148] width 16 height 16
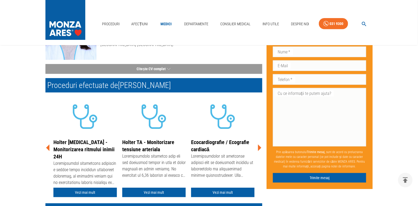
click at [257, 150] on icon at bounding box center [259, 148] width 16 height 16
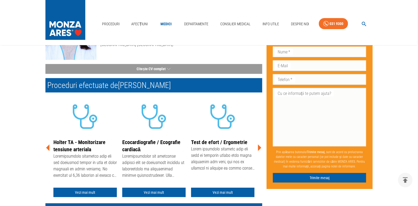
click at [257, 150] on icon at bounding box center [259, 148] width 16 height 16
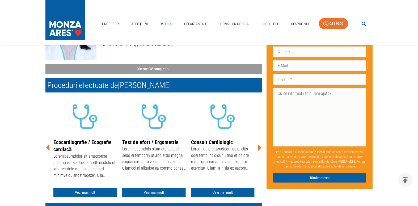
click at [258, 150] on icon at bounding box center [259, 148] width 16 height 16
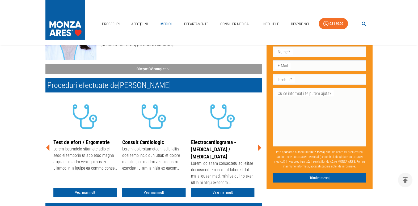
click at [258, 150] on icon at bounding box center [259, 148] width 16 height 16
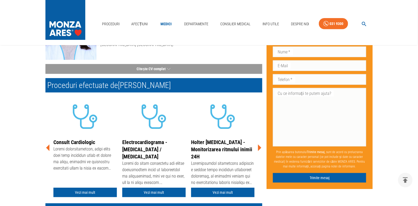
click at [258, 150] on icon at bounding box center [259, 148] width 16 height 16
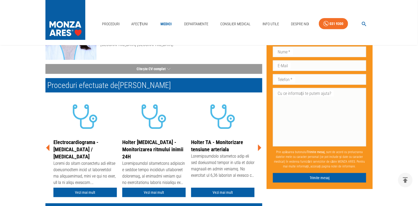
click at [258, 150] on icon at bounding box center [259, 148] width 16 height 16
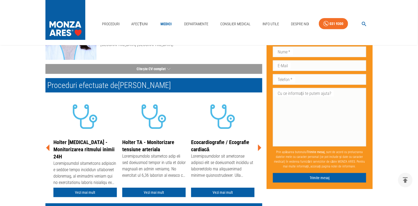
click at [258, 150] on icon at bounding box center [259, 148] width 16 height 16
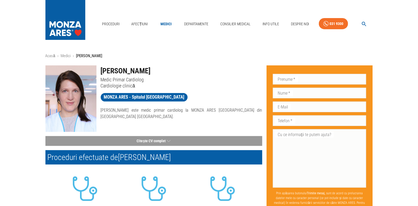
scroll to position [0, 0]
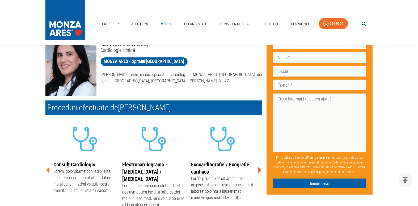
scroll to position [72, 0]
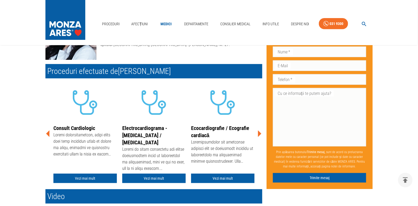
click at [261, 136] on icon at bounding box center [259, 134] width 16 height 16
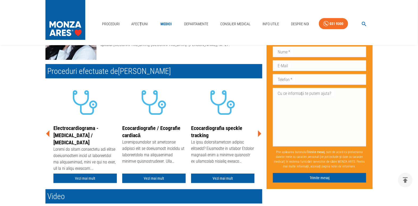
click at [261, 136] on icon at bounding box center [259, 134] width 16 height 16
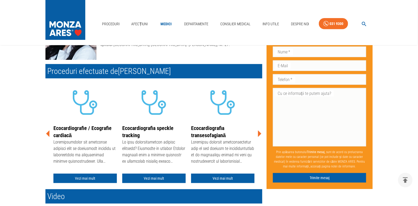
click at [261, 136] on icon at bounding box center [259, 134] width 16 height 16
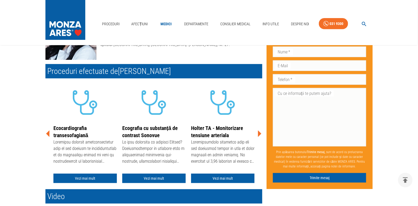
click at [261, 136] on icon at bounding box center [259, 134] width 16 height 16
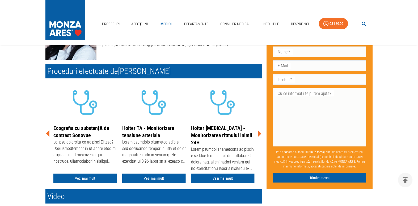
click at [261, 136] on icon at bounding box center [259, 134] width 16 height 16
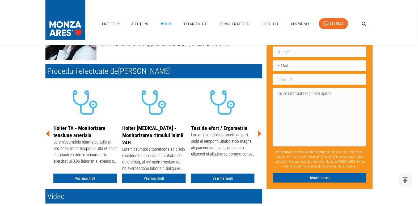
click at [261, 136] on icon at bounding box center [259, 134] width 16 height 16
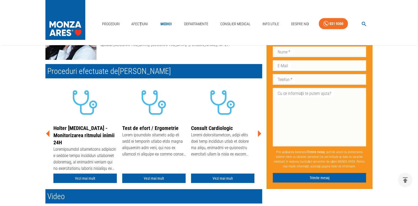
click at [261, 136] on icon at bounding box center [259, 134] width 16 height 16
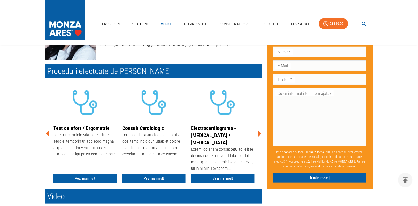
click at [261, 136] on icon at bounding box center [259, 134] width 16 height 16
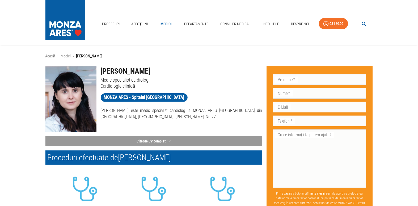
scroll to position [96, 0]
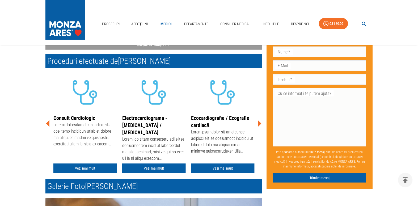
click at [257, 125] on icon at bounding box center [259, 124] width 16 height 16
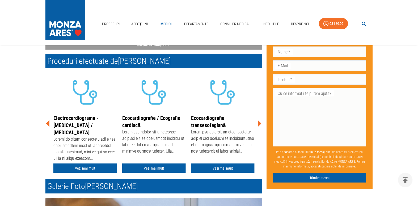
click at [257, 125] on icon at bounding box center [259, 124] width 16 height 16
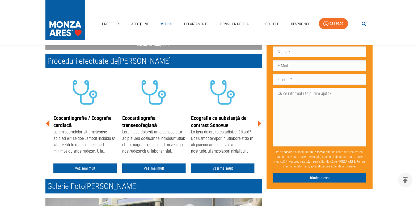
click at [257, 125] on icon at bounding box center [259, 124] width 16 height 16
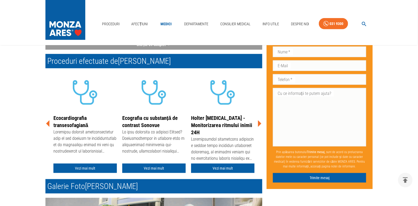
click at [257, 125] on icon at bounding box center [259, 124] width 16 height 16
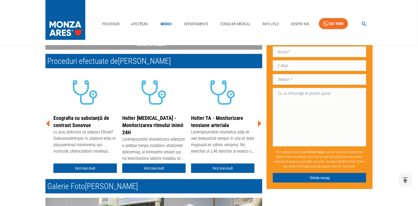
click at [257, 125] on icon at bounding box center [259, 124] width 16 height 16
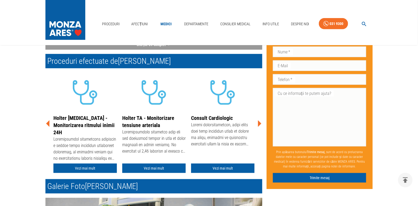
click at [257, 125] on icon at bounding box center [259, 124] width 16 height 16
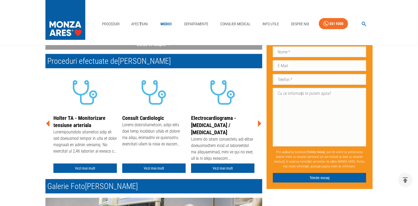
click at [257, 125] on icon at bounding box center [259, 124] width 16 height 16
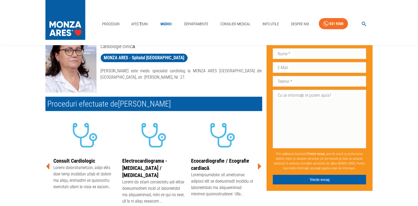
scroll to position [48, 0]
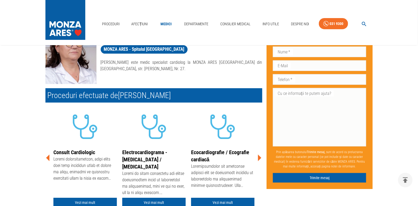
click at [261, 159] on icon at bounding box center [259, 158] width 16 height 16
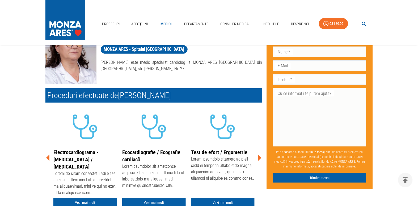
click at [260, 159] on icon at bounding box center [259, 158] width 3 height 7
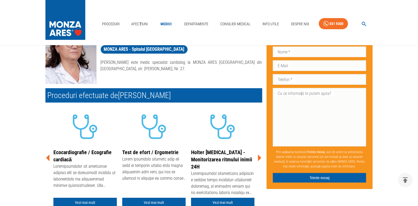
click at [260, 159] on icon at bounding box center [259, 158] width 3 height 7
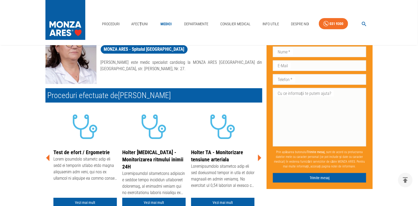
click at [260, 159] on icon at bounding box center [259, 158] width 3 height 7
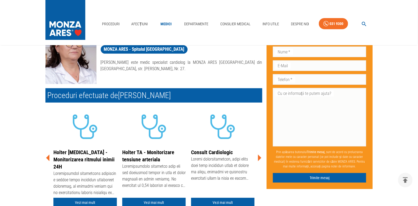
click at [260, 159] on icon at bounding box center [259, 158] width 3 height 7
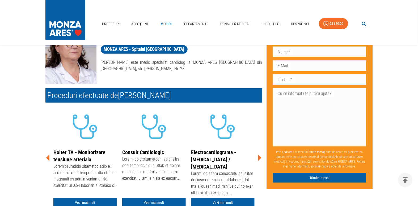
click at [260, 159] on icon at bounding box center [259, 158] width 3 height 7
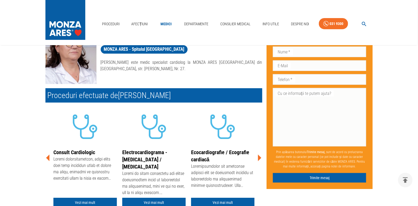
click at [260, 159] on icon at bounding box center [259, 158] width 3 height 7
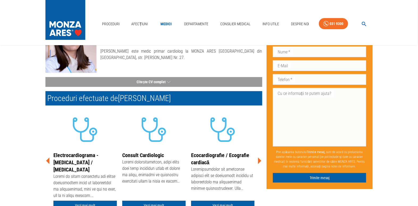
scroll to position [72, 0]
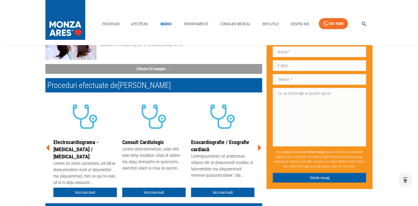
click at [258, 148] on icon at bounding box center [259, 148] width 3 height 7
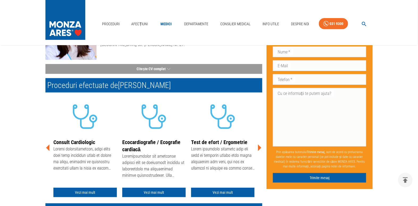
click at [258, 148] on icon at bounding box center [259, 148] width 3 height 7
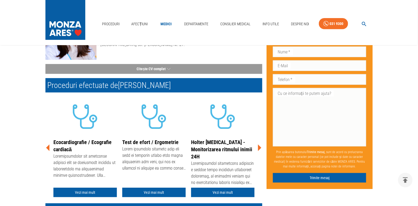
click at [258, 148] on icon at bounding box center [259, 148] width 3 height 7
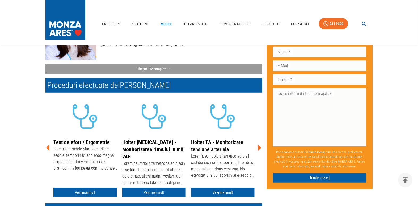
click at [258, 148] on icon at bounding box center [259, 148] width 3 height 7
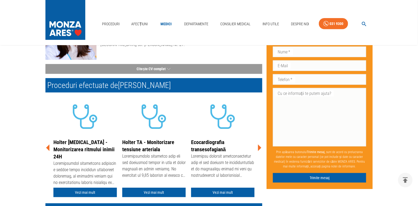
click at [258, 148] on icon at bounding box center [259, 148] width 3 height 7
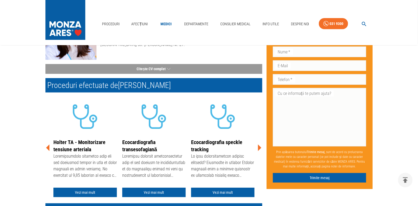
click at [258, 148] on icon at bounding box center [259, 148] width 3 height 7
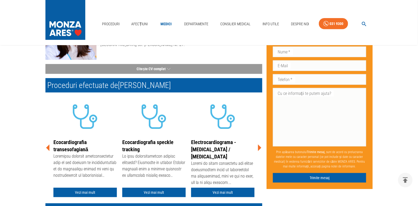
click at [258, 148] on icon at bounding box center [259, 148] width 3 height 7
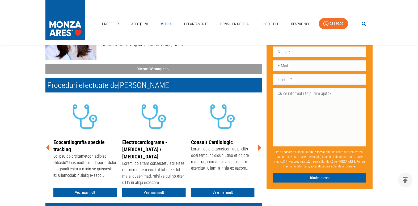
click at [256, 149] on icon at bounding box center [259, 148] width 16 height 16
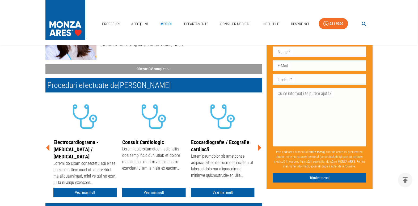
click at [256, 149] on icon at bounding box center [259, 148] width 16 height 16
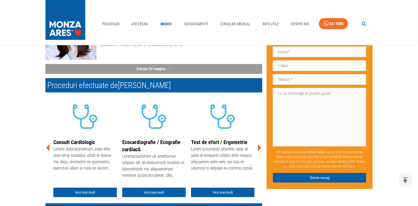
click at [258, 151] on icon at bounding box center [259, 148] width 3 height 7
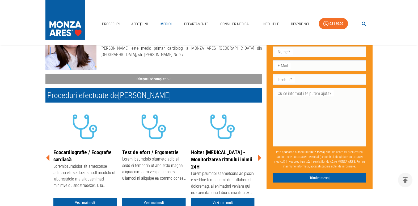
scroll to position [0, 0]
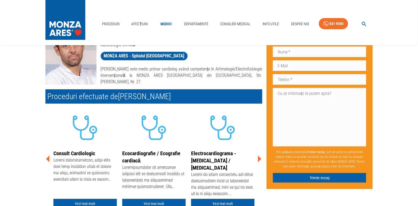
scroll to position [72, 0]
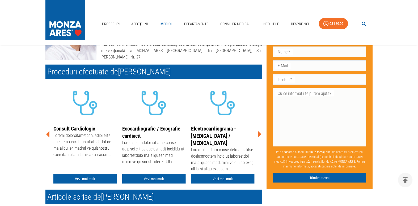
click at [258, 137] on icon at bounding box center [259, 134] width 16 height 16
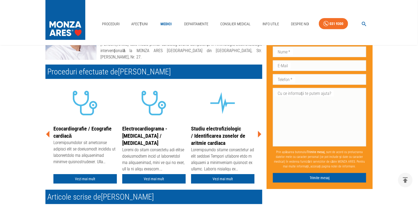
click at [258, 137] on icon at bounding box center [259, 134] width 16 height 16
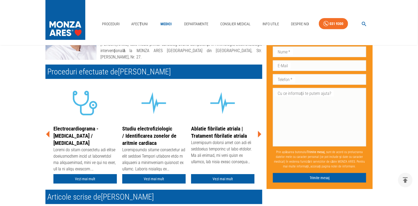
click at [258, 137] on icon at bounding box center [259, 134] width 16 height 16
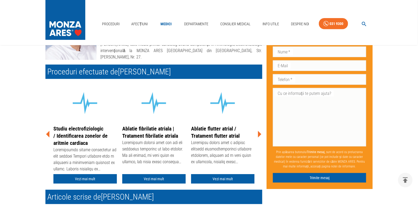
click at [258, 137] on icon at bounding box center [259, 134] width 16 height 16
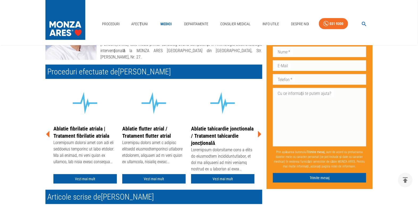
click at [258, 137] on icon at bounding box center [259, 134] width 16 height 16
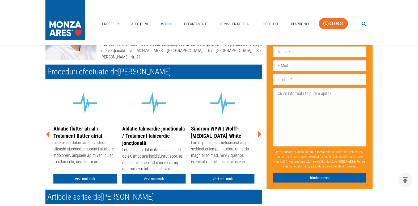
click at [258, 137] on icon at bounding box center [259, 134] width 16 height 16
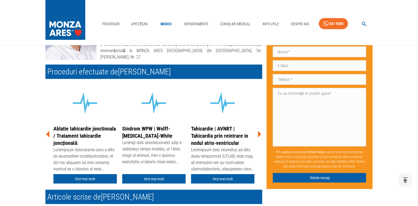
click at [258, 137] on icon at bounding box center [259, 134] width 16 height 16
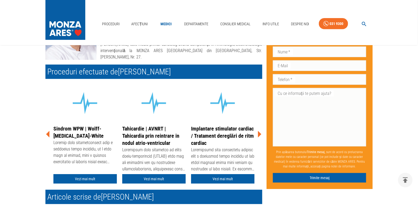
click at [258, 137] on icon at bounding box center [259, 134] width 16 height 16
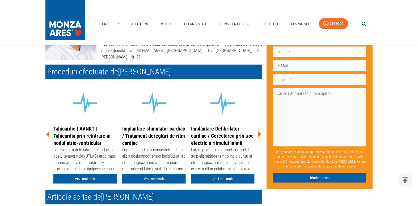
click at [258, 137] on icon at bounding box center [259, 134] width 16 height 16
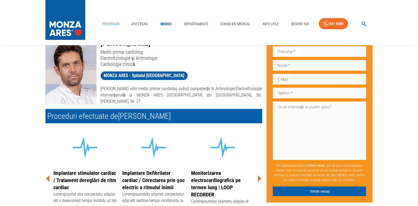
scroll to position [0, 0]
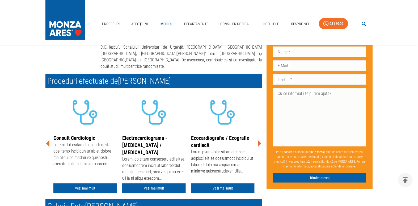
scroll to position [96, 0]
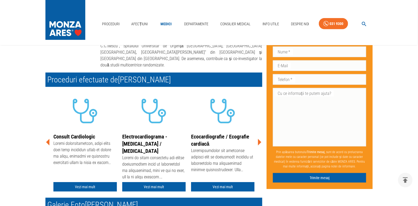
click at [260, 139] on icon at bounding box center [259, 142] width 3 height 7
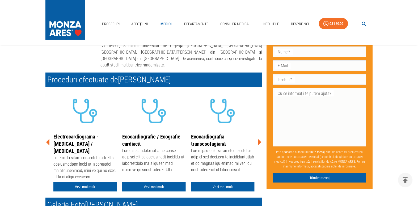
click at [260, 139] on icon at bounding box center [259, 142] width 3 height 7
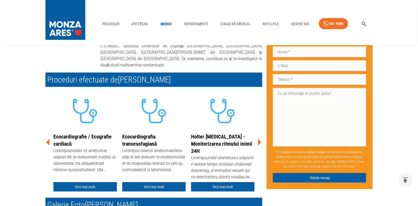
click at [260, 139] on icon at bounding box center [259, 142] width 3 height 7
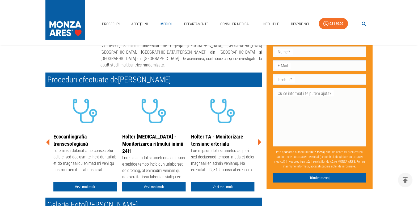
click at [260, 139] on icon at bounding box center [259, 142] width 3 height 7
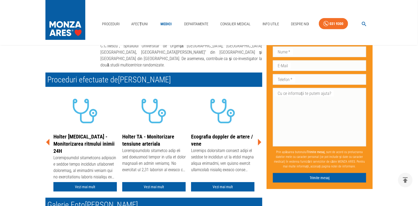
click at [260, 139] on icon at bounding box center [259, 142] width 3 height 7
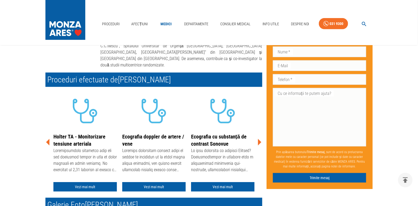
click at [260, 139] on icon at bounding box center [259, 142] width 3 height 7
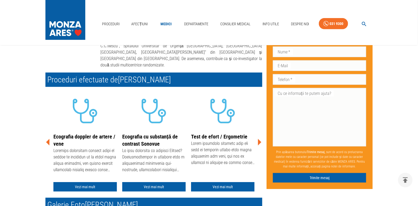
click at [260, 139] on icon at bounding box center [259, 142] width 3 height 7
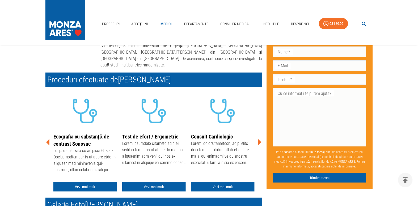
click at [260, 139] on icon at bounding box center [259, 142] width 3 height 7
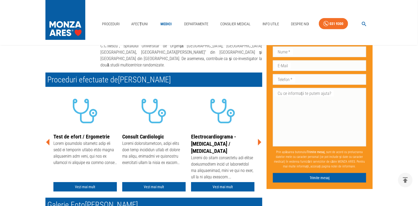
click at [260, 139] on icon at bounding box center [259, 142] width 3 height 7
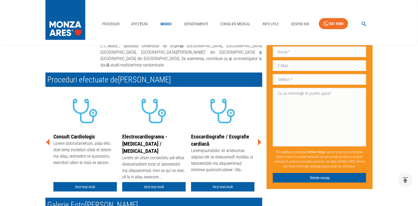
click at [260, 139] on icon at bounding box center [259, 142] width 3 height 7
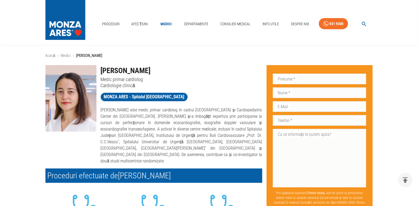
scroll to position [0, 0]
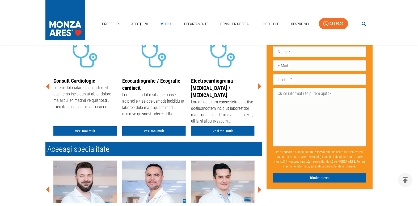
scroll to position [121, 0]
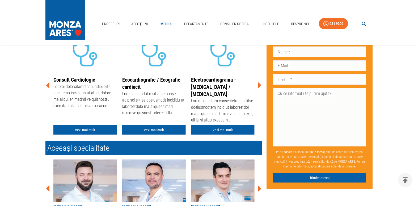
click at [260, 89] on icon at bounding box center [259, 85] width 3 height 7
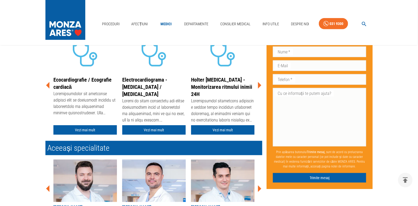
click at [260, 89] on icon at bounding box center [259, 85] width 3 height 7
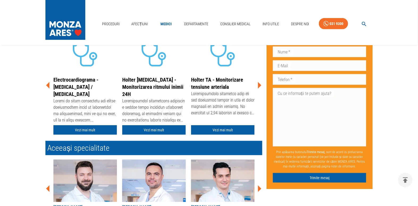
click at [260, 89] on icon at bounding box center [259, 85] width 3 height 7
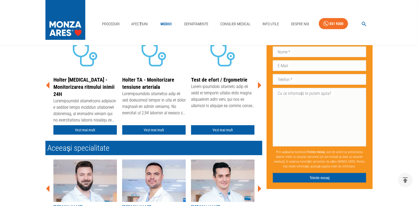
click at [260, 89] on icon at bounding box center [259, 85] width 3 height 7
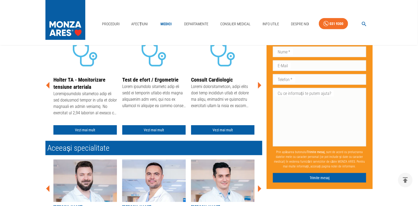
click at [260, 89] on icon at bounding box center [259, 85] width 3 height 7
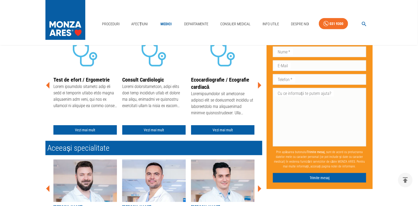
click at [260, 89] on icon at bounding box center [259, 85] width 3 height 7
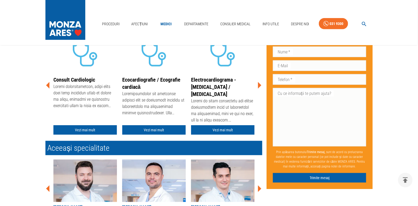
click at [260, 89] on icon at bounding box center [259, 85] width 3 height 7
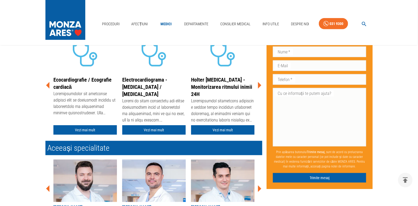
click at [260, 89] on icon at bounding box center [259, 85] width 3 height 7
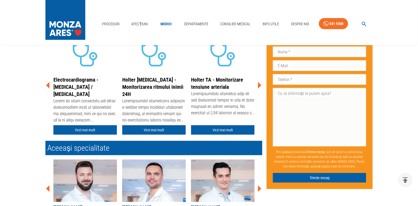
click at [260, 89] on icon at bounding box center [259, 85] width 3 height 7
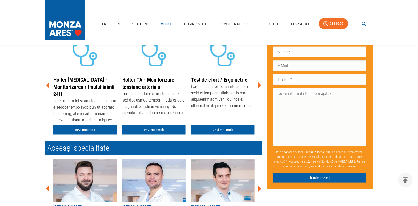
click at [260, 89] on icon at bounding box center [259, 85] width 3 height 7
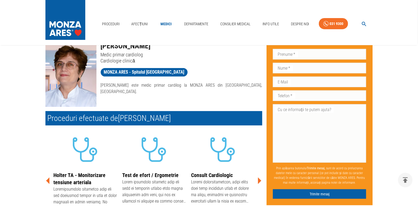
scroll to position [24, 0]
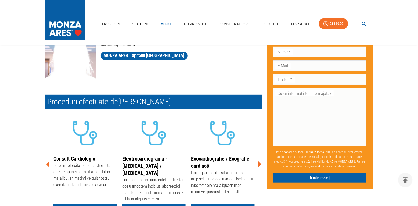
scroll to position [48, 0]
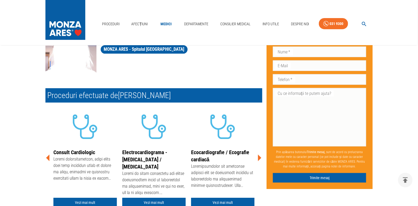
click at [259, 162] on icon at bounding box center [259, 158] width 16 height 16
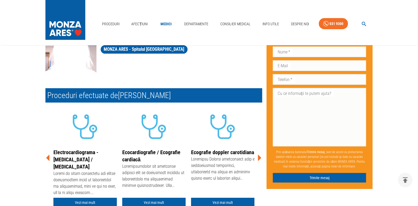
click at [259, 162] on icon at bounding box center [259, 158] width 16 height 16
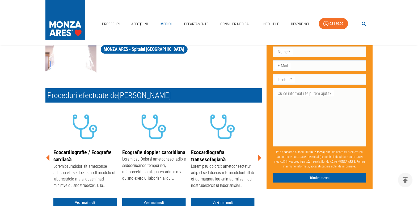
click at [45, 160] on div "Ecocardiografie / Ecografie cardiacă Vezi mai mult Ecografie doppler carotidian…" at bounding box center [151, 156] width 221 height 107
click at [48, 160] on icon at bounding box center [47, 158] width 3 height 7
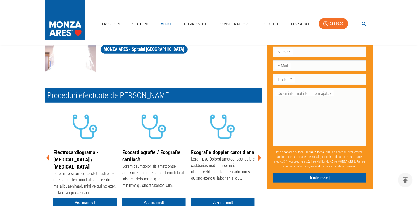
click at [48, 160] on icon at bounding box center [47, 158] width 3 height 7
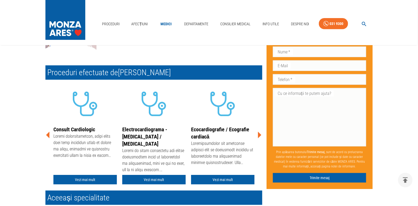
scroll to position [72, 0]
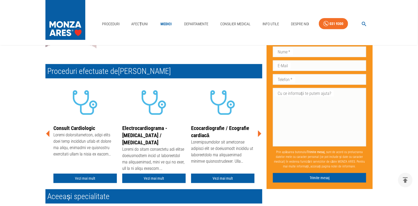
click at [260, 135] on icon at bounding box center [259, 133] width 3 height 7
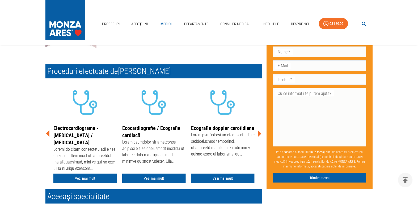
click at [260, 135] on icon at bounding box center [259, 133] width 3 height 7
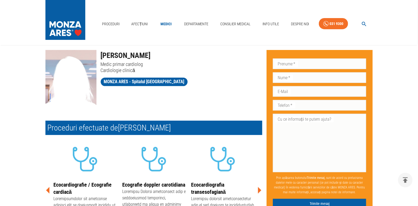
scroll to position [0, 0]
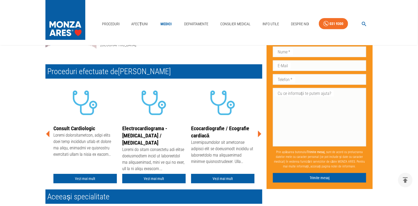
scroll to position [72, 0]
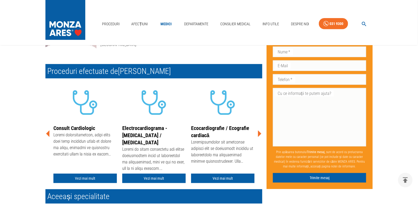
click at [258, 135] on icon at bounding box center [259, 134] width 16 height 16
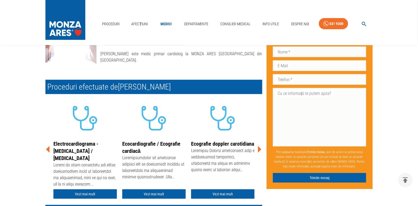
scroll to position [96, 0]
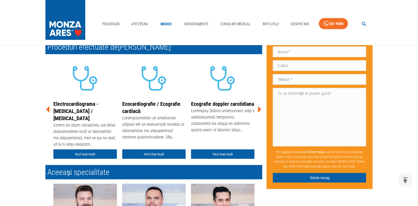
click at [258, 110] on icon at bounding box center [259, 109] width 16 height 16
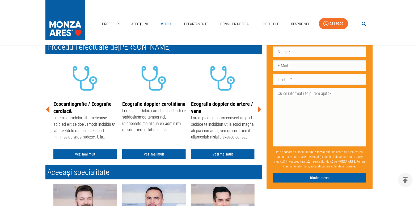
click at [258, 110] on icon at bounding box center [259, 109] width 16 height 16
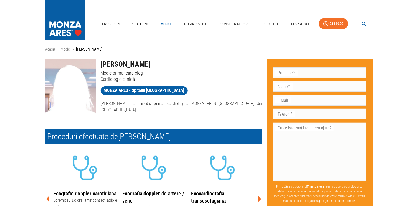
scroll to position [0, 0]
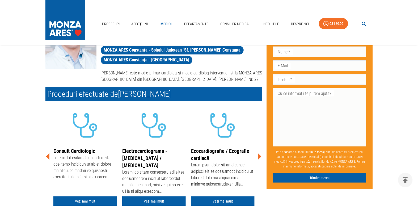
scroll to position [96, 0]
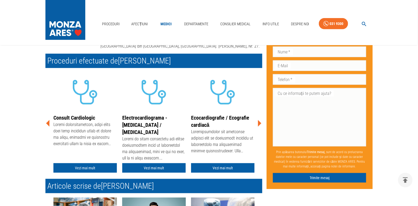
click at [259, 125] on icon at bounding box center [259, 123] width 3 height 7
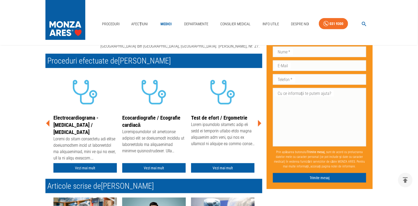
click at [259, 125] on icon at bounding box center [259, 123] width 3 height 7
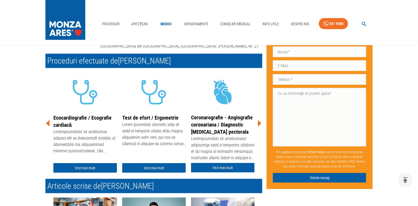
click at [259, 125] on icon at bounding box center [259, 123] width 3 height 7
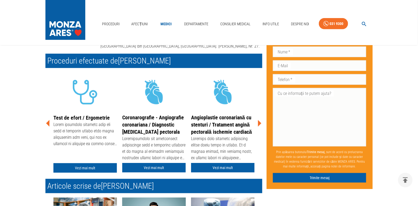
click at [259, 125] on icon at bounding box center [259, 123] width 3 height 7
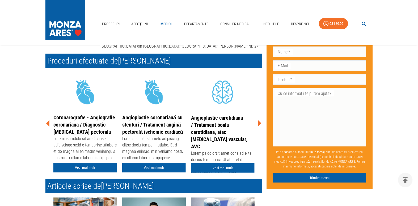
click at [259, 125] on icon at bounding box center [259, 123] width 3 height 7
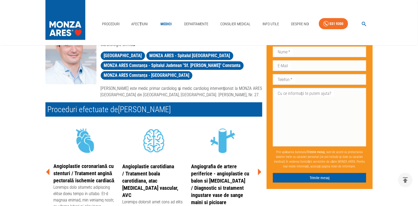
scroll to position [0, 0]
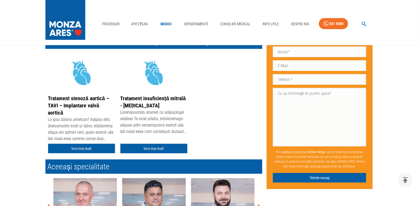
scroll to position [121, 0]
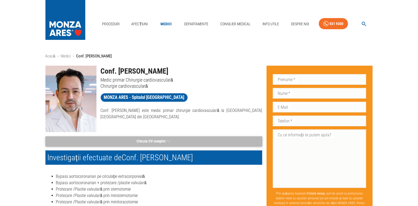
click at [99, 141] on button "Citește CV complet" at bounding box center [153, 141] width 217 height 10
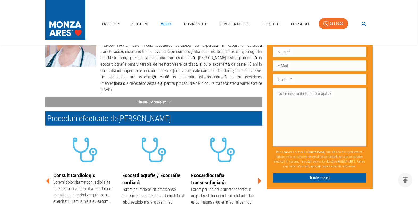
scroll to position [72, 0]
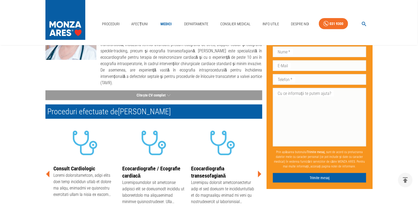
click at [258, 171] on icon at bounding box center [259, 174] width 3 height 7
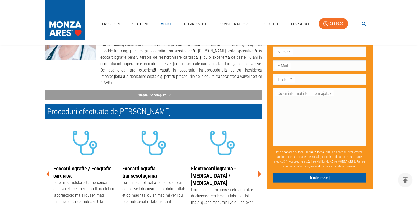
click at [258, 171] on icon at bounding box center [259, 174] width 3 height 7
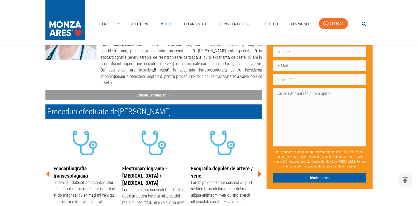
click at [258, 171] on icon at bounding box center [259, 174] width 3 height 7
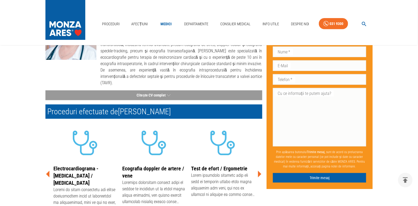
click at [258, 171] on icon at bounding box center [259, 174] width 3 height 7
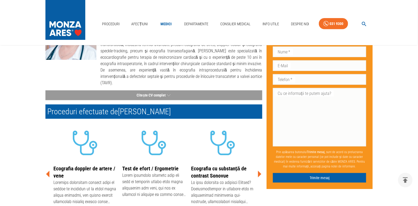
click at [258, 171] on icon at bounding box center [259, 174] width 3 height 7
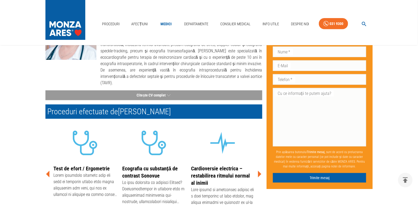
click at [258, 171] on icon at bounding box center [259, 174] width 3 height 7
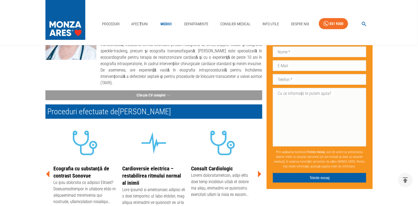
click at [258, 171] on icon at bounding box center [259, 174] width 3 height 7
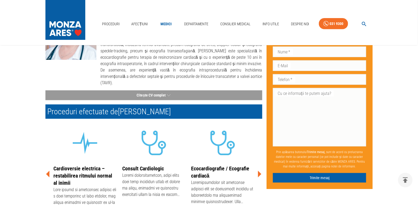
click at [258, 171] on icon at bounding box center [259, 174] width 3 height 7
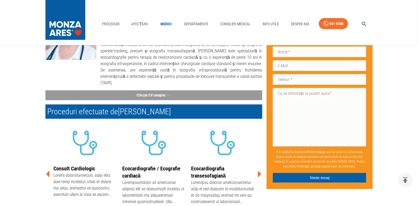
scroll to position [0, 0]
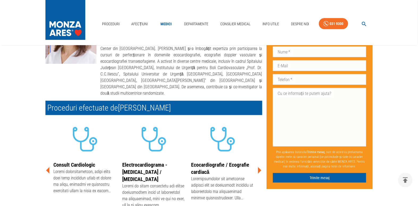
scroll to position [72, 0]
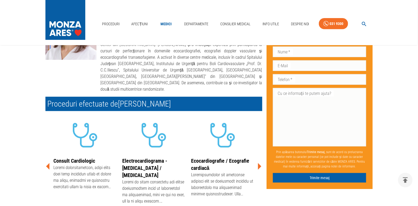
click at [254, 159] on icon at bounding box center [259, 166] width 16 height 16
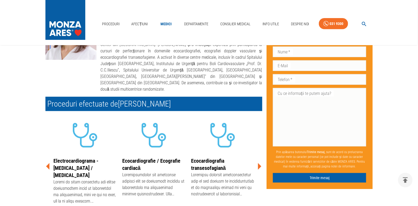
click at [254, 159] on icon at bounding box center [259, 166] width 16 height 16
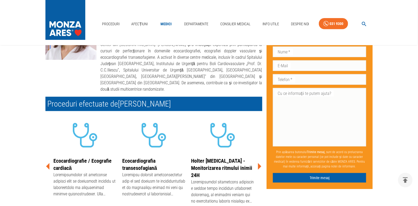
click at [254, 159] on icon at bounding box center [259, 166] width 16 height 16
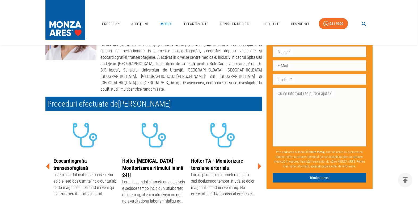
click at [254, 159] on icon at bounding box center [259, 166] width 16 height 16
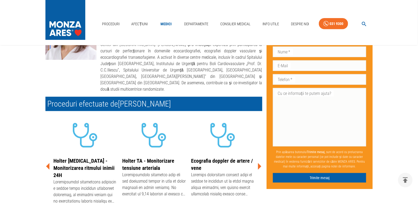
click at [254, 159] on icon at bounding box center [259, 166] width 16 height 16
click at [257, 162] on icon at bounding box center [259, 166] width 16 height 16
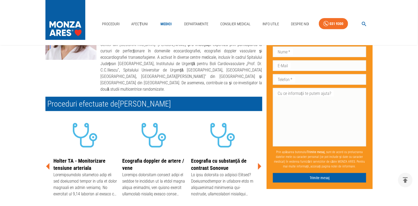
click at [257, 162] on icon at bounding box center [259, 166] width 16 height 16
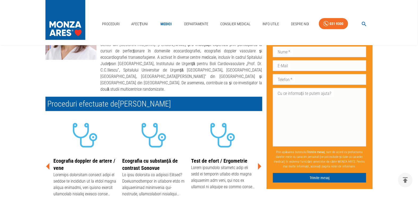
click at [257, 162] on icon at bounding box center [259, 166] width 16 height 16
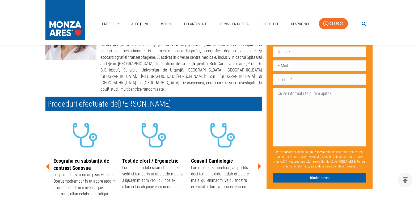
click at [257, 162] on icon at bounding box center [259, 166] width 16 height 16
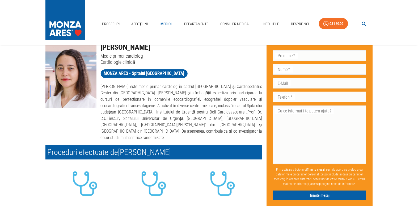
scroll to position [0, 0]
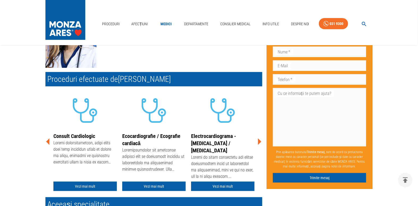
scroll to position [72, 0]
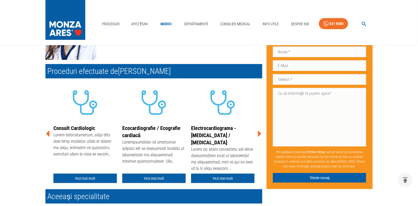
click at [257, 136] on icon at bounding box center [259, 134] width 16 height 16
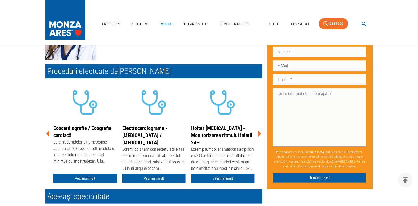
click at [257, 136] on icon at bounding box center [259, 134] width 16 height 16
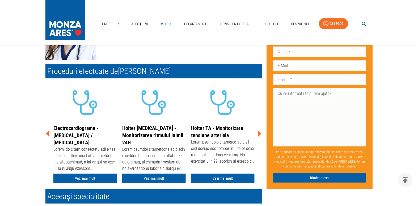
click at [257, 136] on icon at bounding box center [259, 134] width 16 height 16
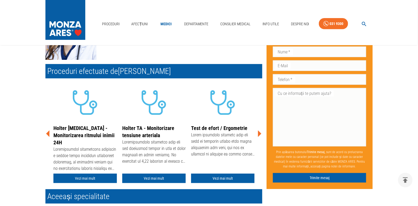
click at [257, 136] on icon at bounding box center [259, 134] width 16 height 16
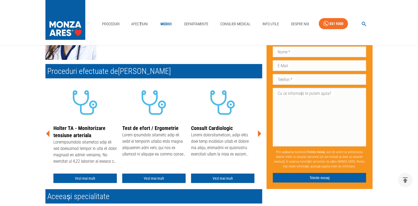
click at [257, 136] on icon at bounding box center [259, 134] width 16 height 16
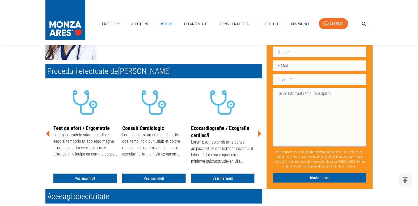
click at [257, 136] on icon at bounding box center [259, 134] width 16 height 16
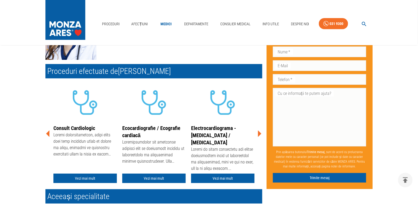
click at [257, 136] on icon at bounding box center [259, 134] width 16 height 16
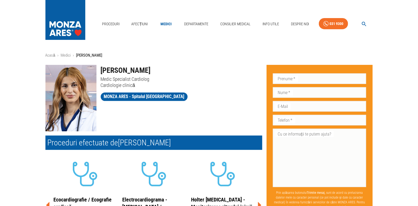
scroll to position [0, 0]
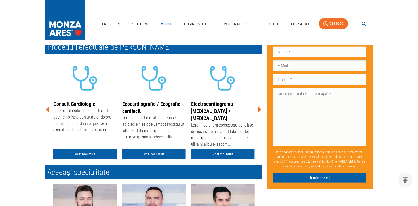
click at [257, 110] on icon at bounding box center [259, 109] width 16 height 16
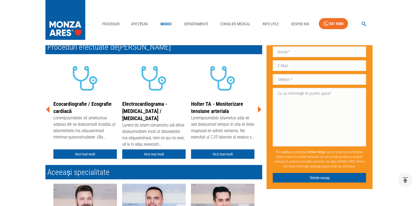
click at [257, 110] on icon at bounding box center [259, 109] width 16 height 16
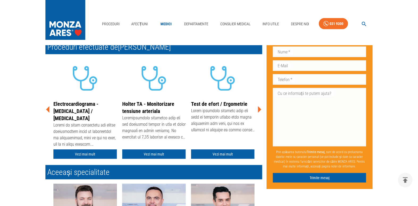
click at [257, 110] on icon at bounding box center [259, 109] width 16 height 16
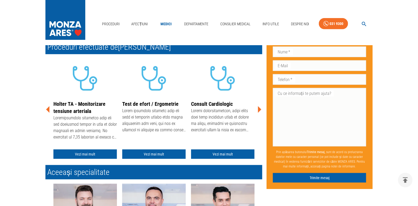
click at [257, 110] on icon at bounding box center [259, 109] width 16 height 16
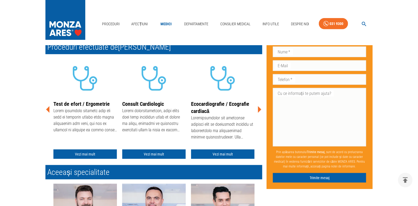
click at [257, 110] on icon at bounding box center [259, 109] width 16 height 16
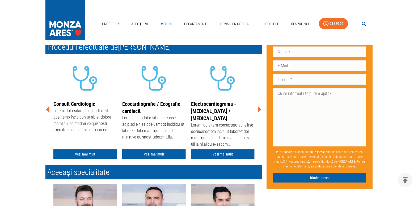
click at [257, 110] on icon at bounding box center [259, 109] width 16 height 16
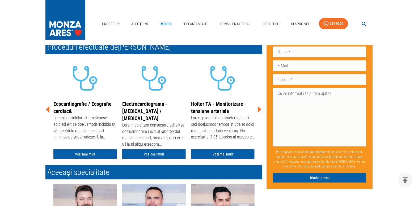
click at [257, 110] on icon at bounding box center [259, 109] width 16 height 16
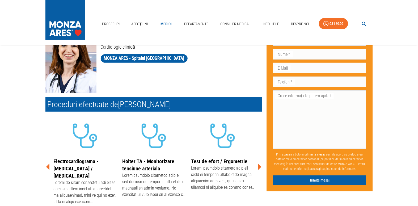
scroll to position [24, 0]
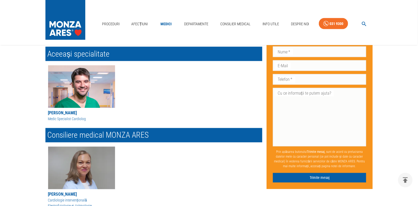
scroll to position [290, 0]
